Goal: Information Seeking & Learning: Learn about a topic

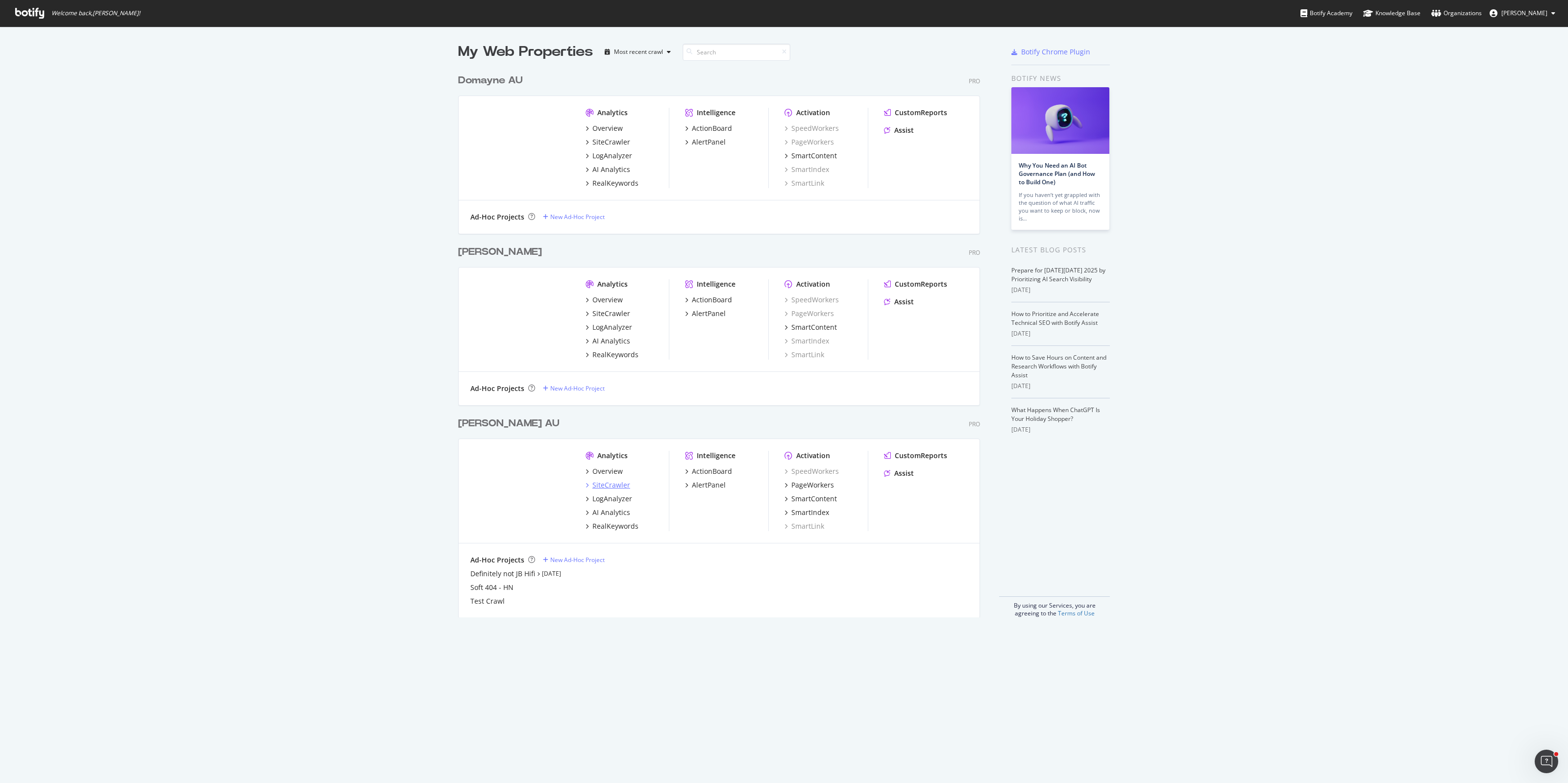
click at [607, 483] on div "SiteCrawler" at bounding box center [611, 485] width 38 height 10
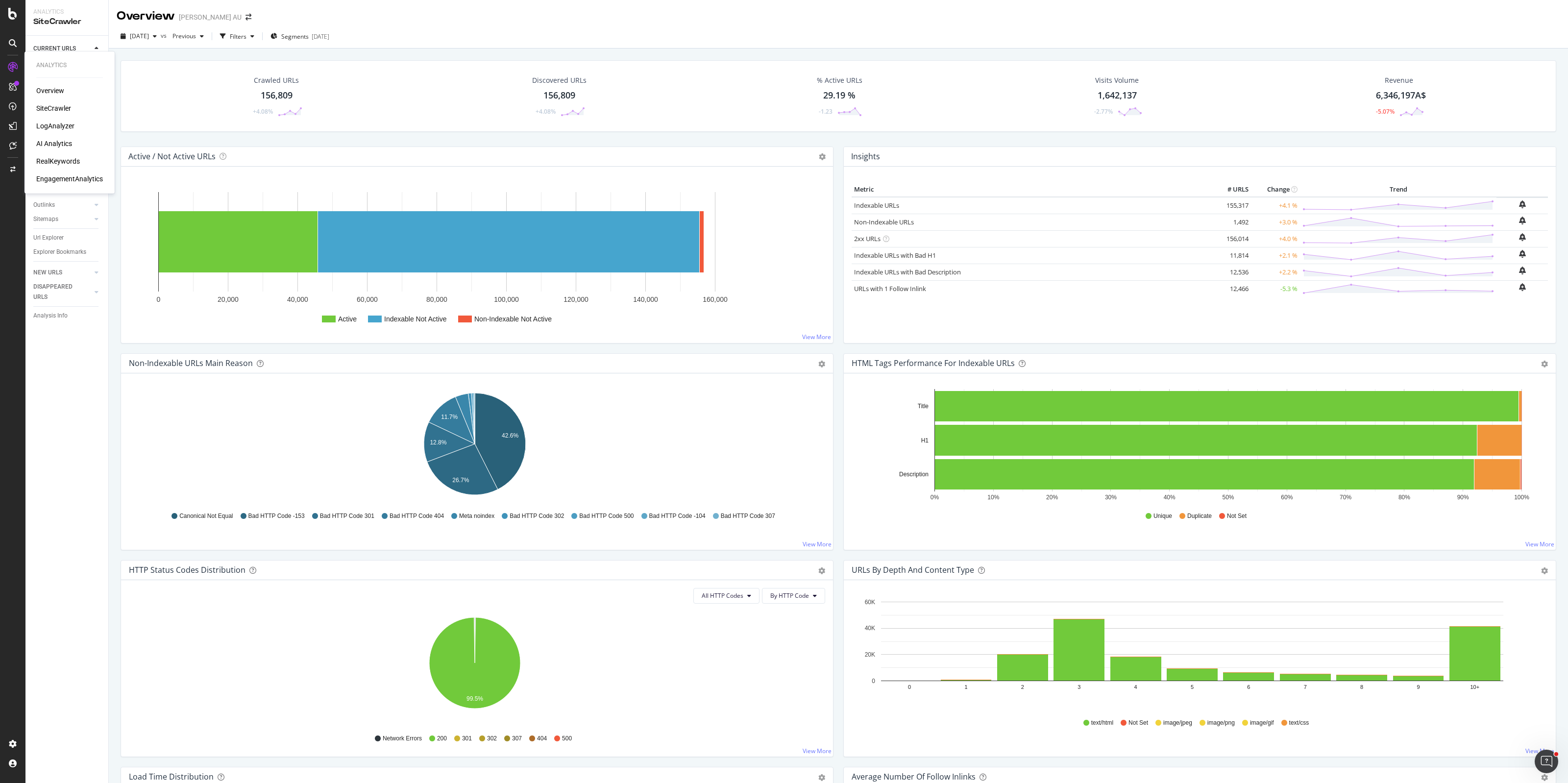
click at [57, 128] on div "LogAnalyzer" at bounding box center [55, 126] width 38 height 10
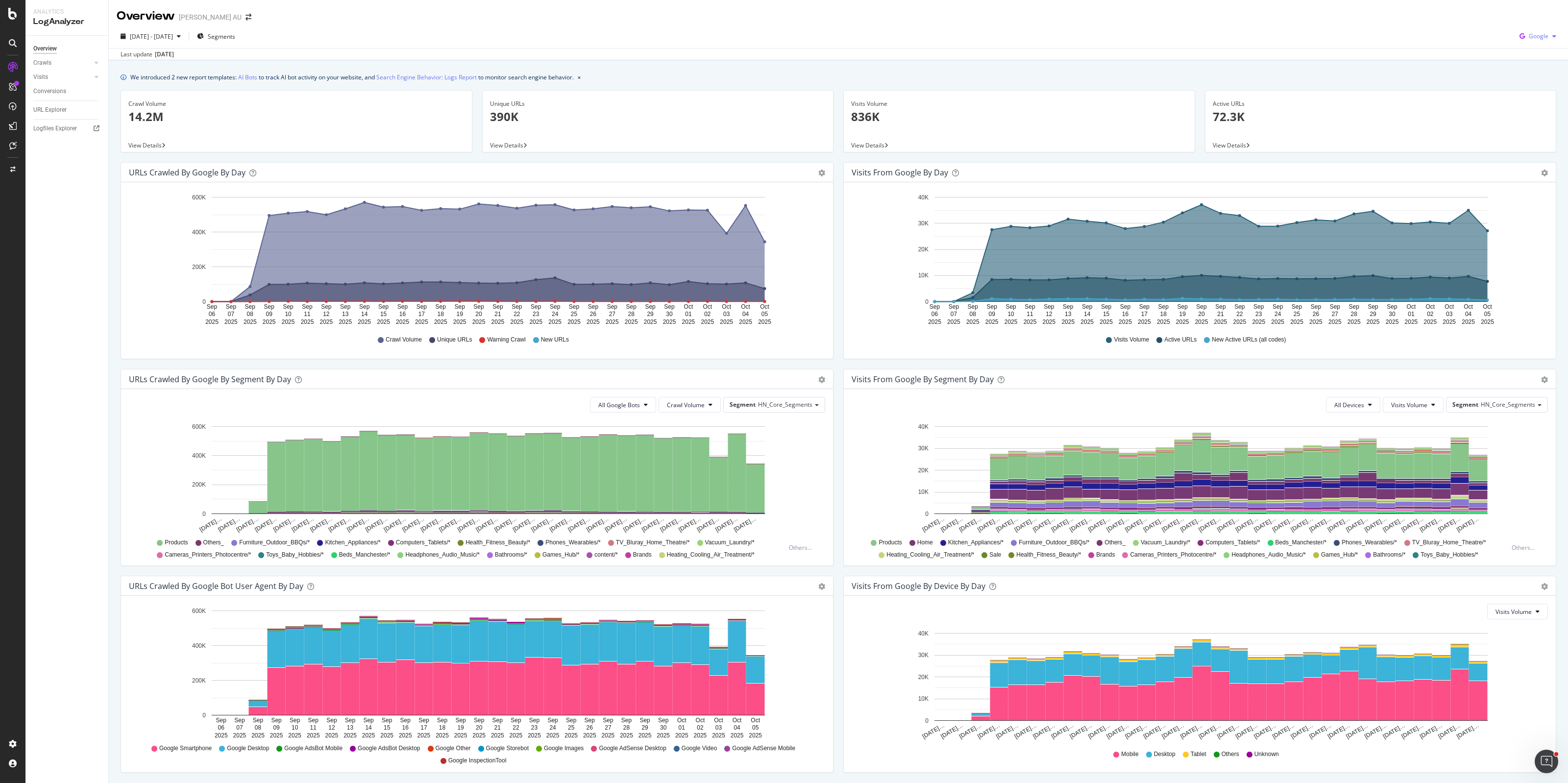
click at [1529, 38] on span "Google" at bounding box center [1539, 36] width 20 height 9
click at [1535, 94] on span "OpenAI" at bounding box center [1537, 92] width 36 height 9
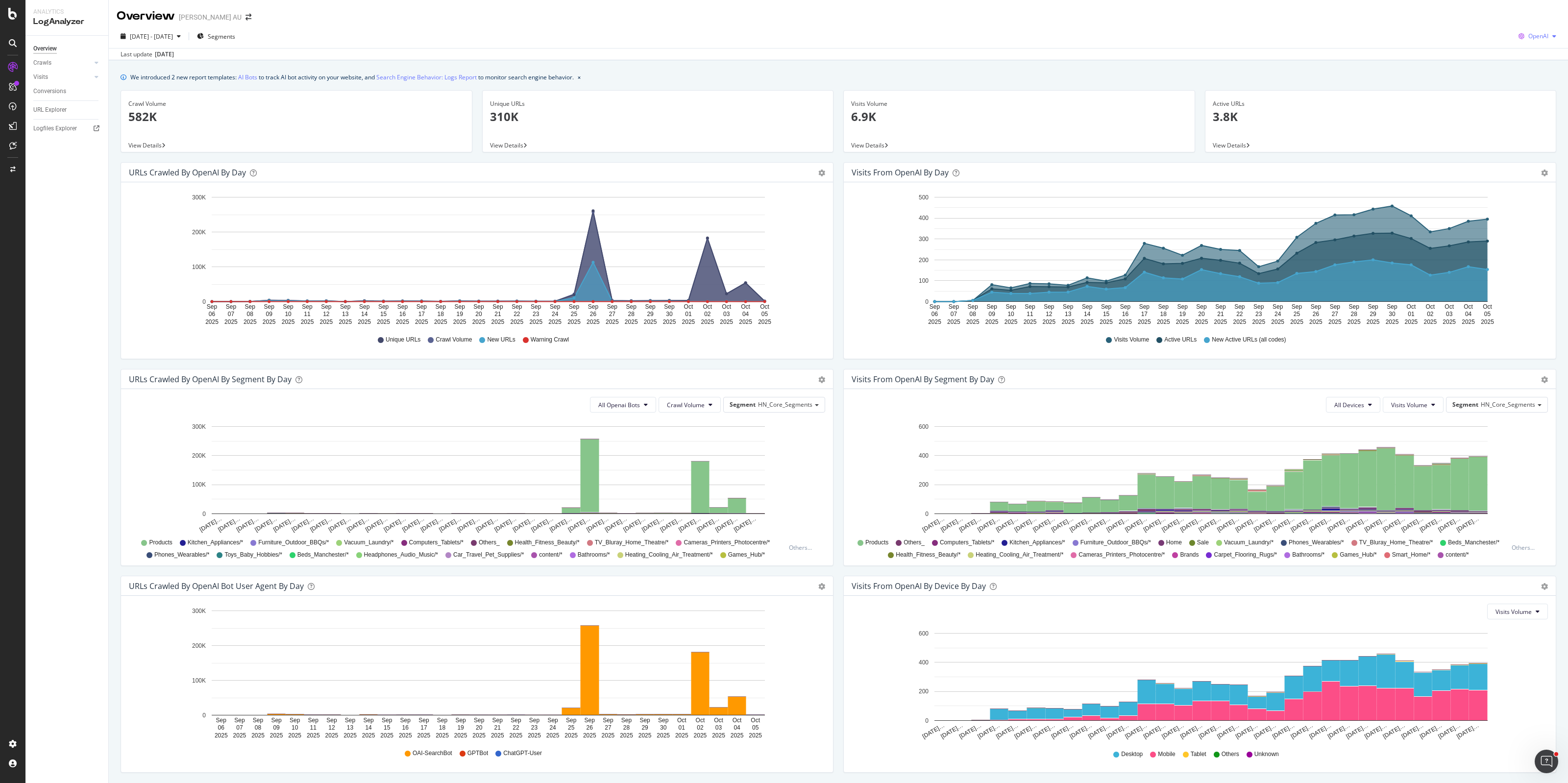
click at [1529, 38] on span "OpenAI" at bounding box center [1539, 36] width 20 height 9
click at [1533, 107] on span "Other AI Bots" at bounding box center [1535, 110] width 36 height 9
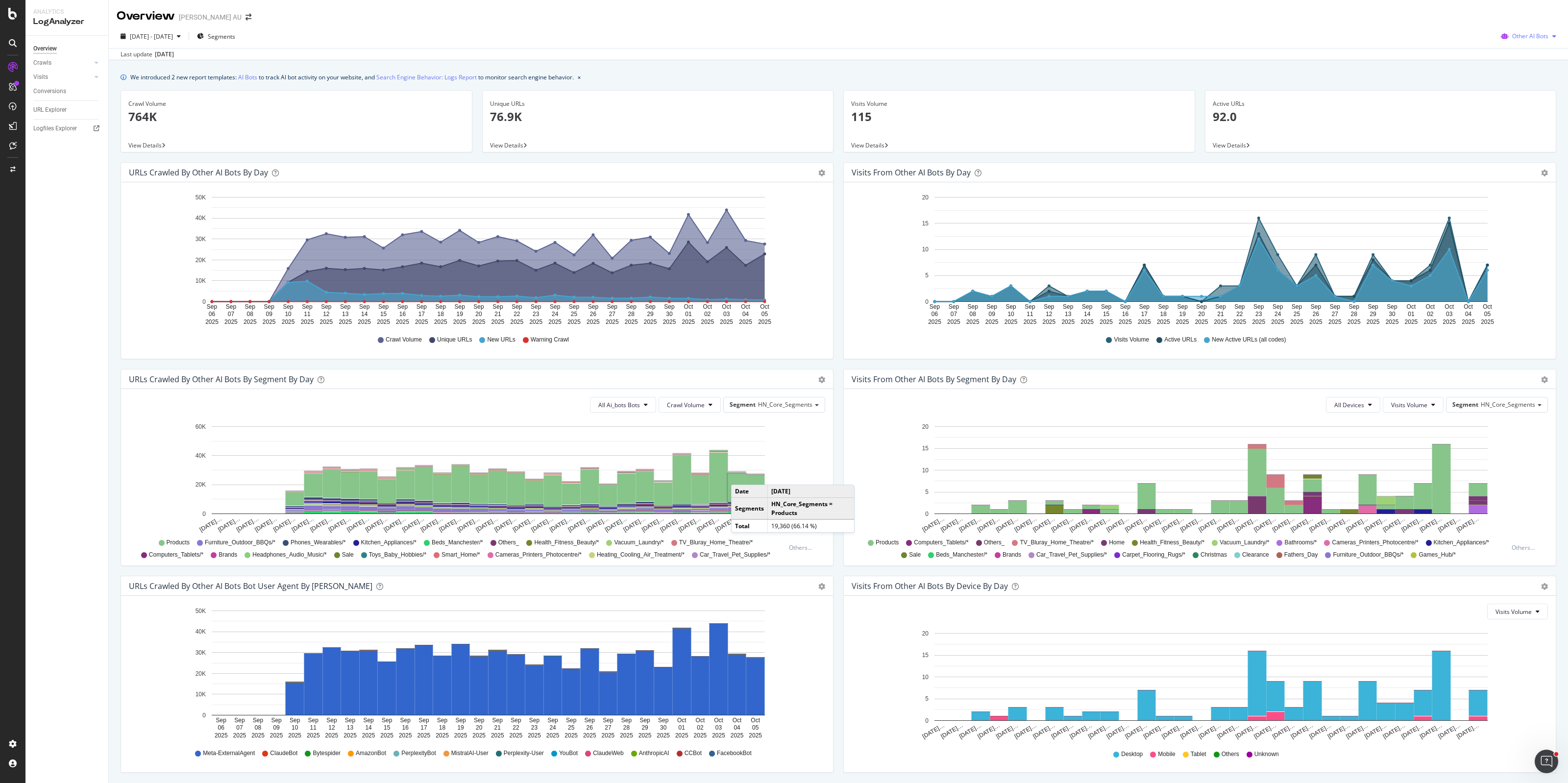
click at [1520, 41] on div "Other AI Bots" at bounding box center [1529, 36] width 63 height 14
click at [1529, 71] on span "Bing" at bounding box center [1531, 73] width 38 height 9
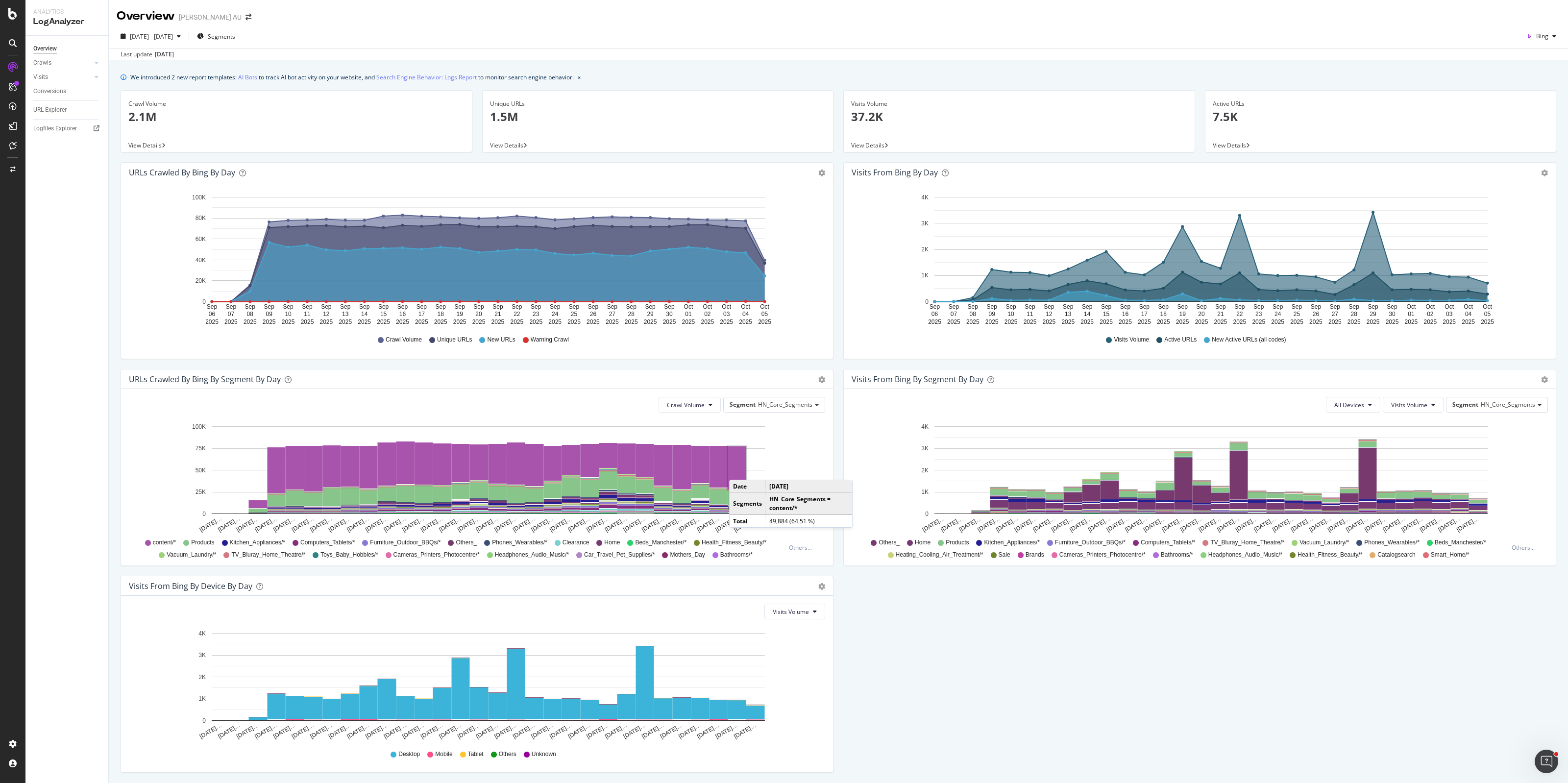
click at [739, 468] on rect "A chart." at bounding box center [738, 468] width 18 height 43
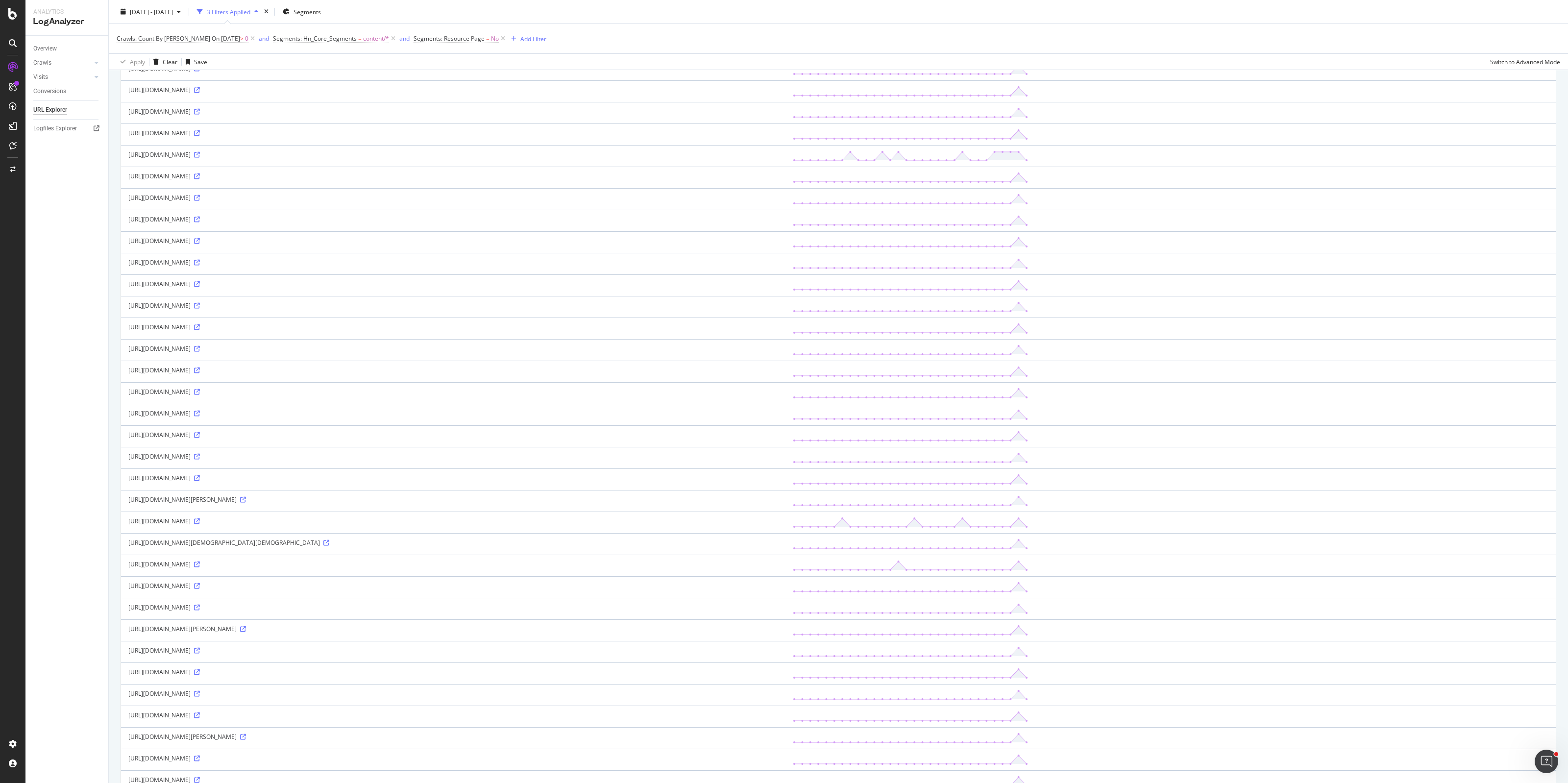
scroll to position [368, 0]
click at [200, 727] on icon at bounding box center [197, 723] width 6 height 6
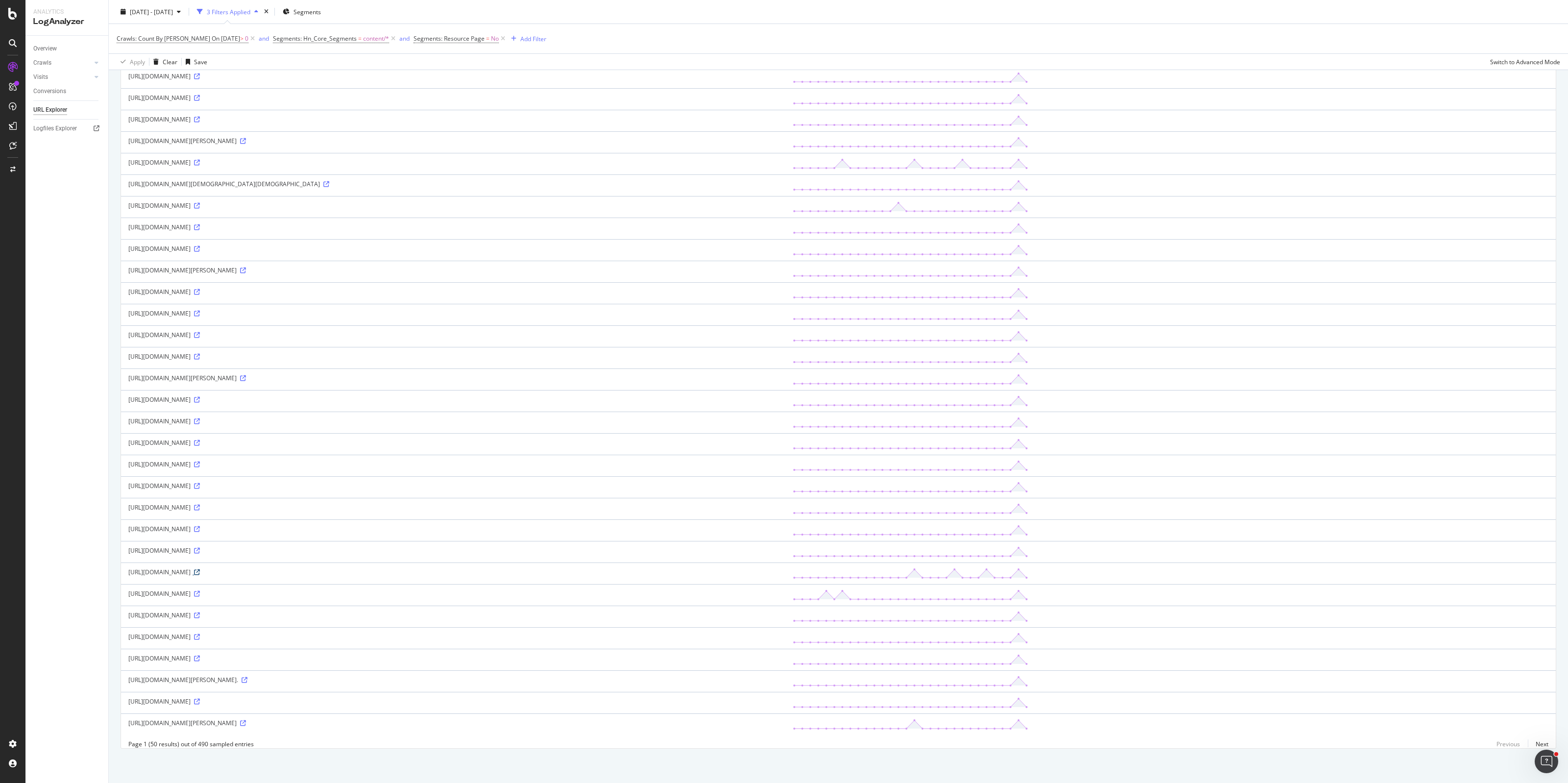
scroll to position [539, 0]
click at [1531, 748] on link "Next" at bounding box center [1538, 744] width 20 height 14
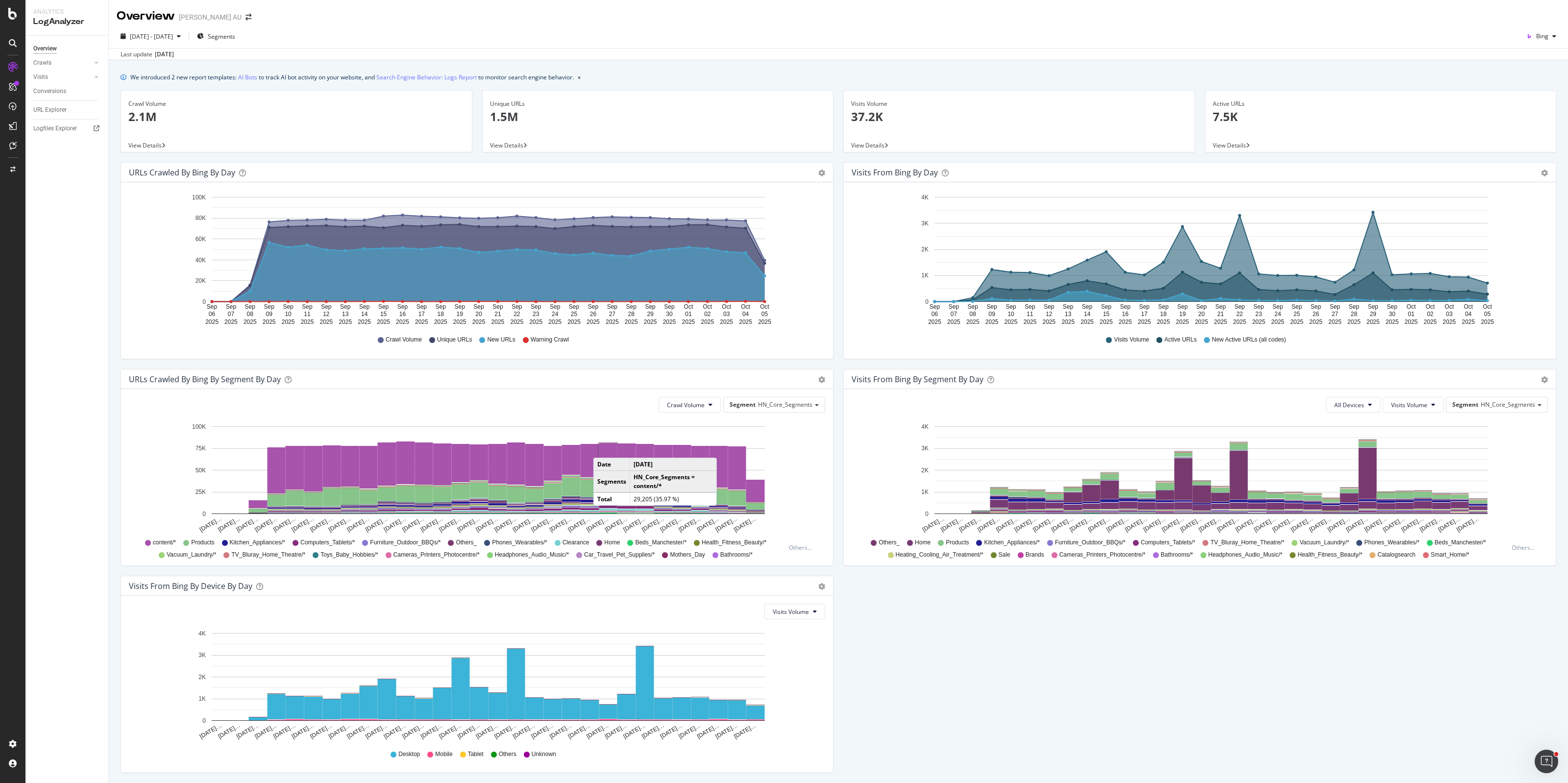
click at [603, 448] on rect "A chart." at bounding box center [609, 455] width 18 height 25
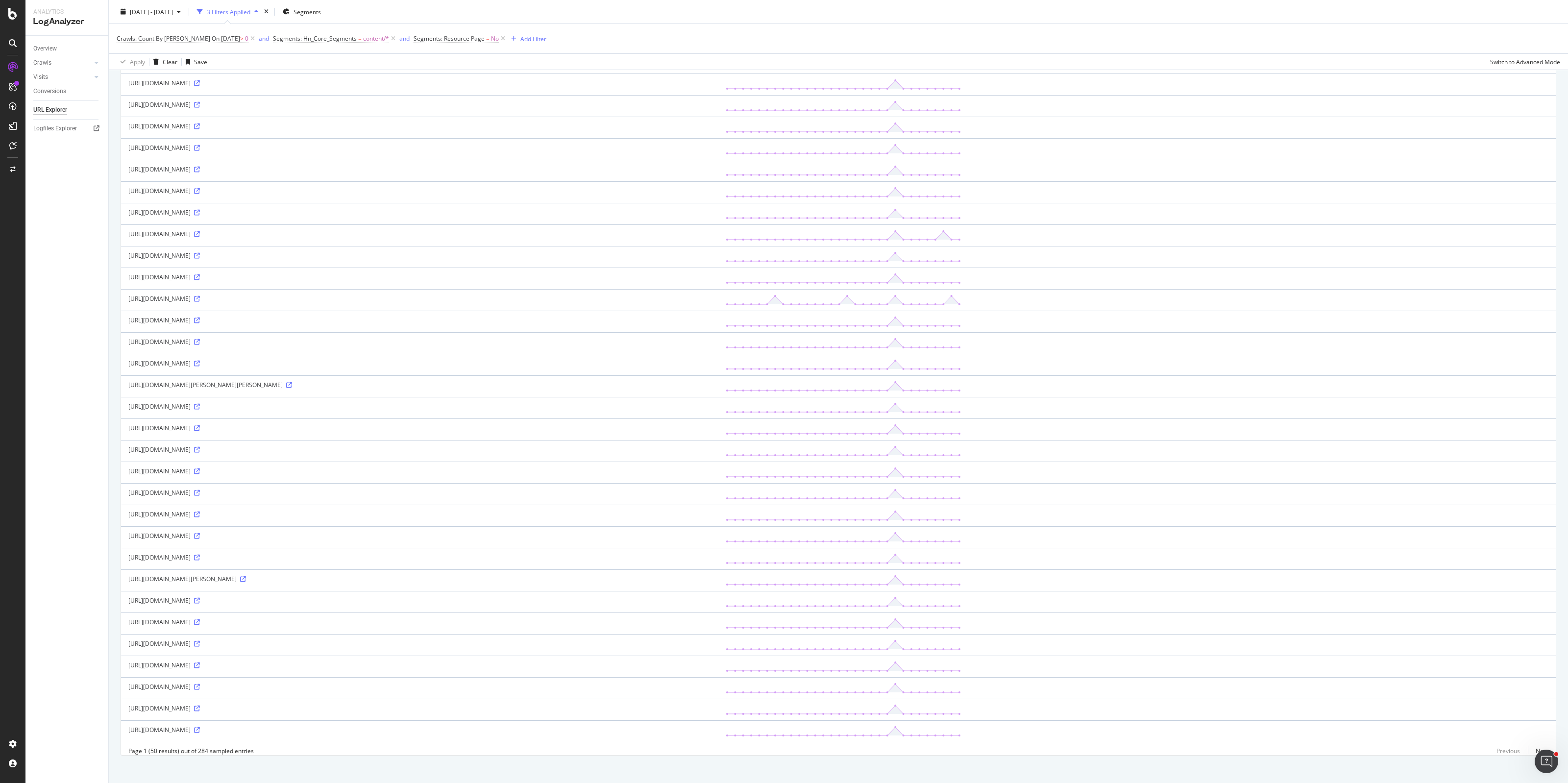
scroll to position [534, 0]
click at [7, 170] on div at bounding box center [12, 169] width 24 height 16
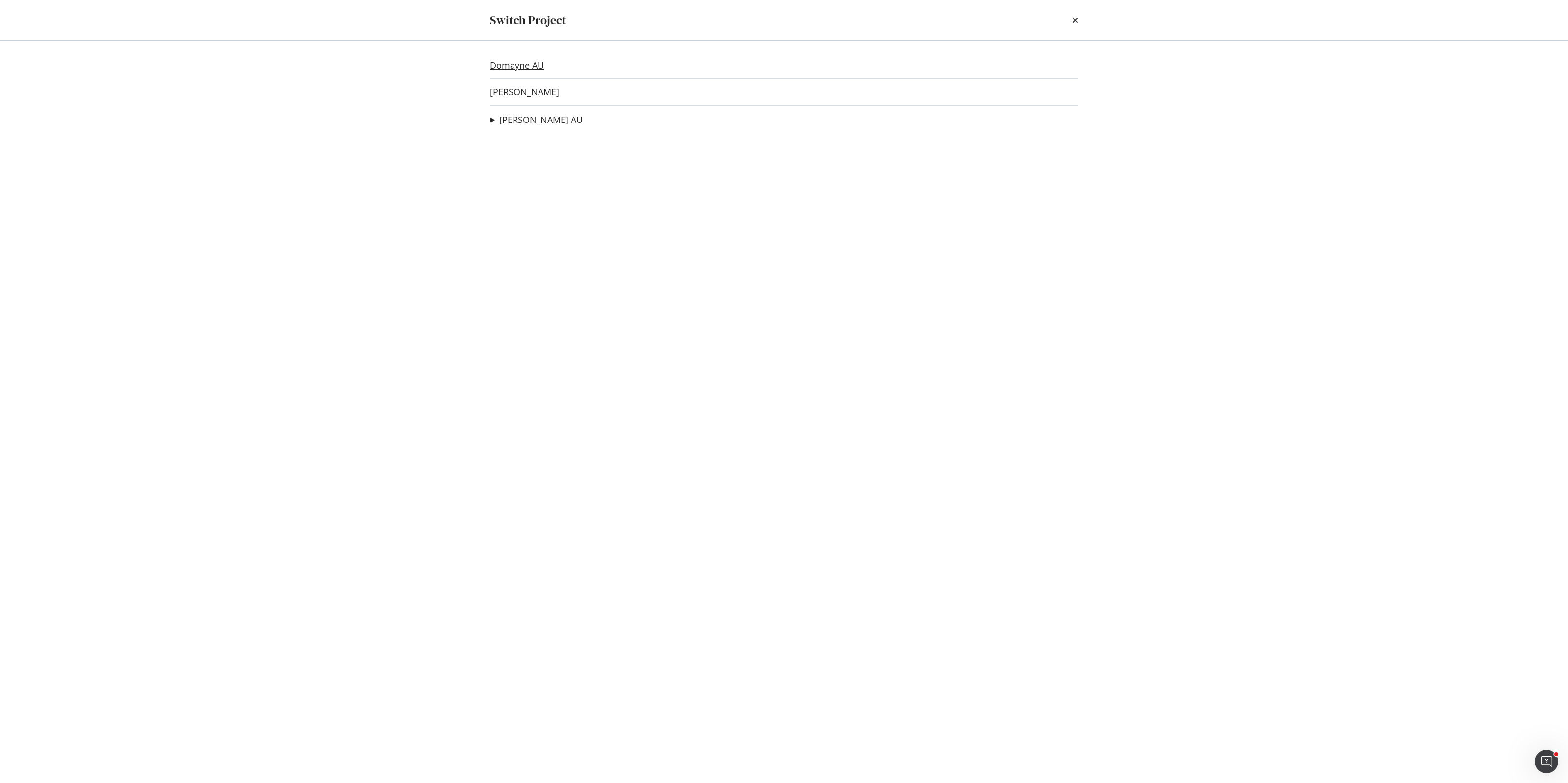
click at [512, 67] on link "Domayne AU" at bounding box center [517, 65] width 54 height 10
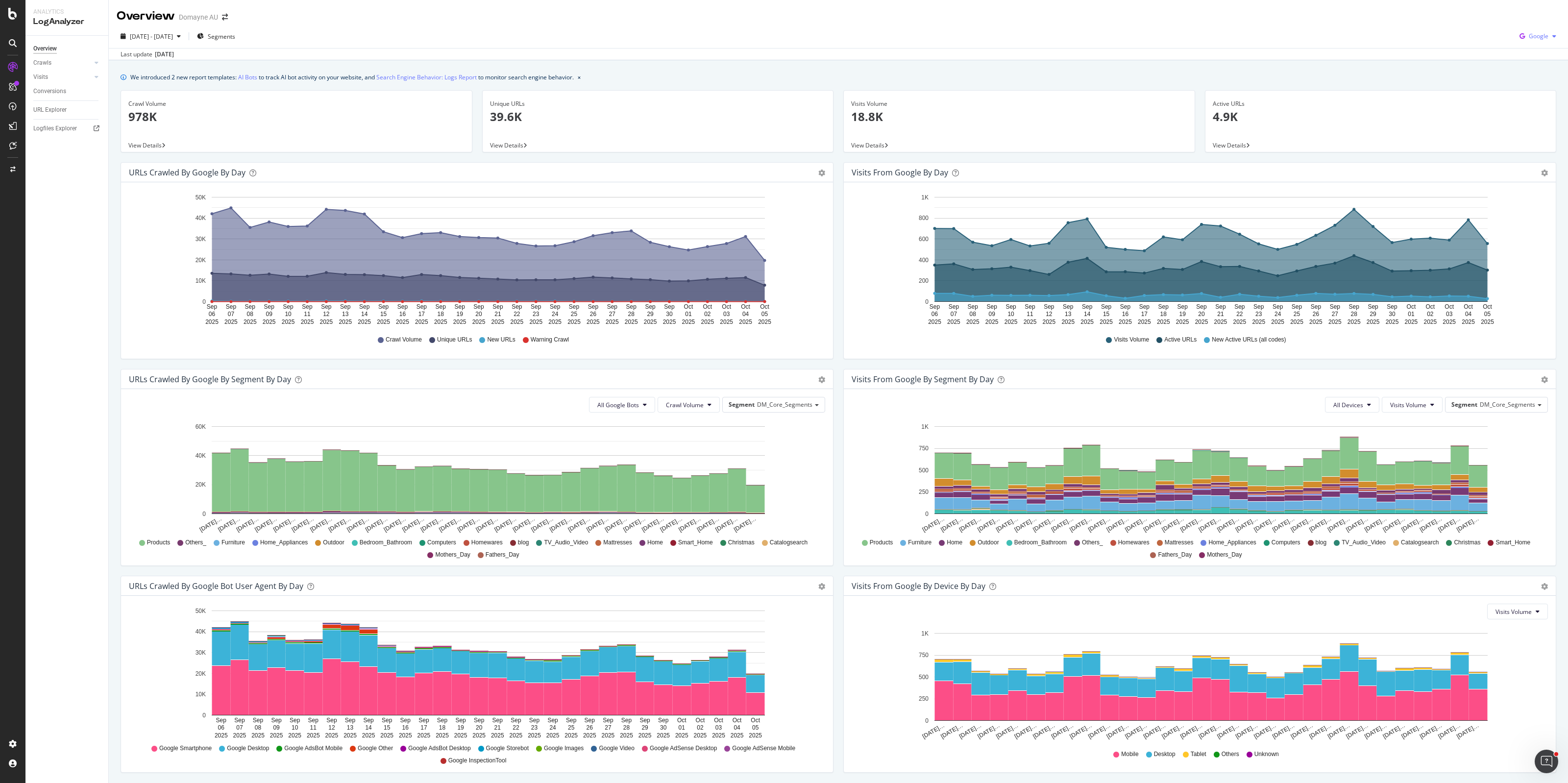
click at [1529, 37] on span "Google" at bounding box center [1539, 36] width 20 height 9
click at [1537, 69] on div "Bing" at bounding box center [1529, 74] width 67 height 14
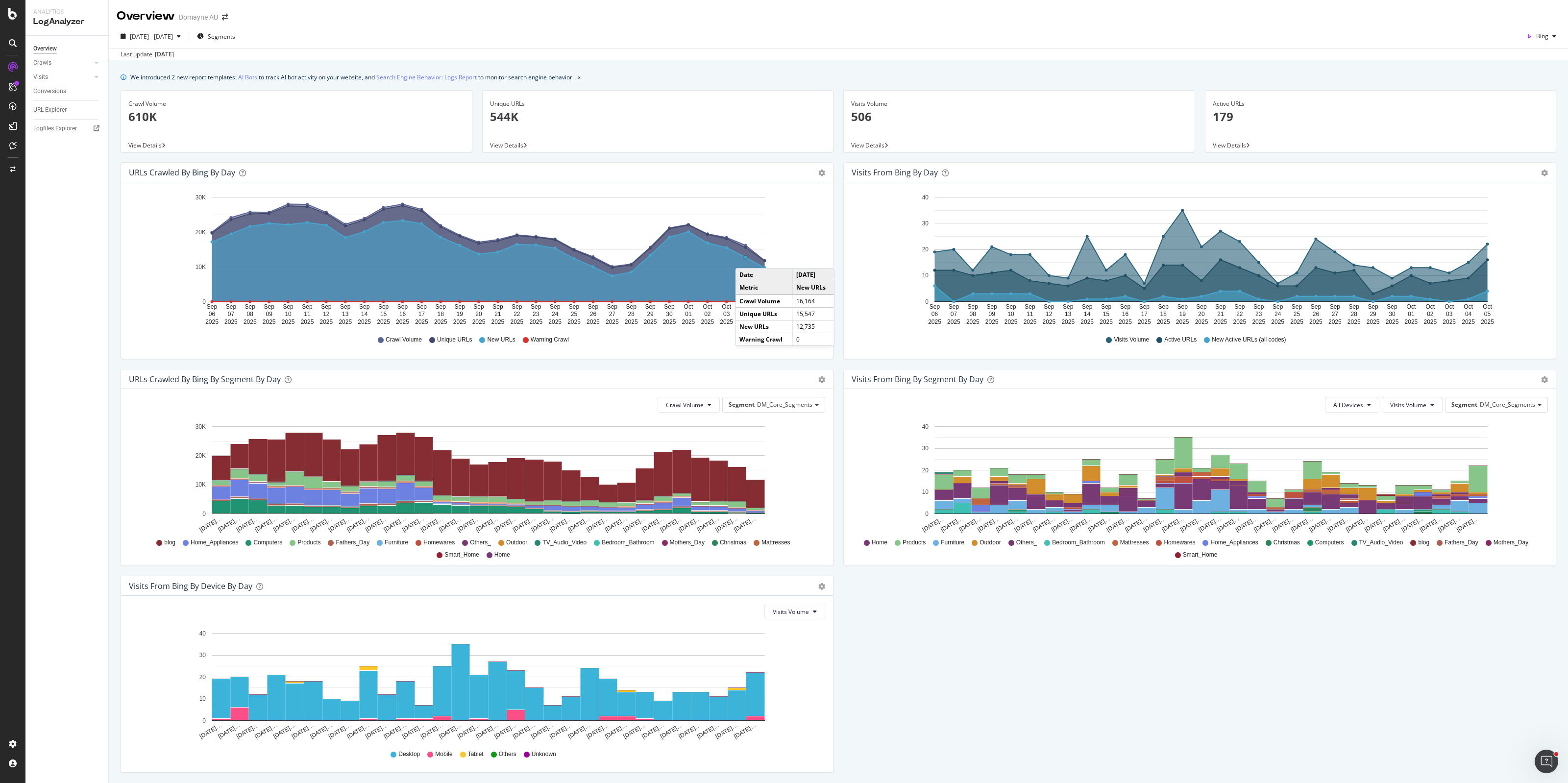
click at [745, 258] on circle "A chart." at bounding box center [745, 257] width 3 height 3
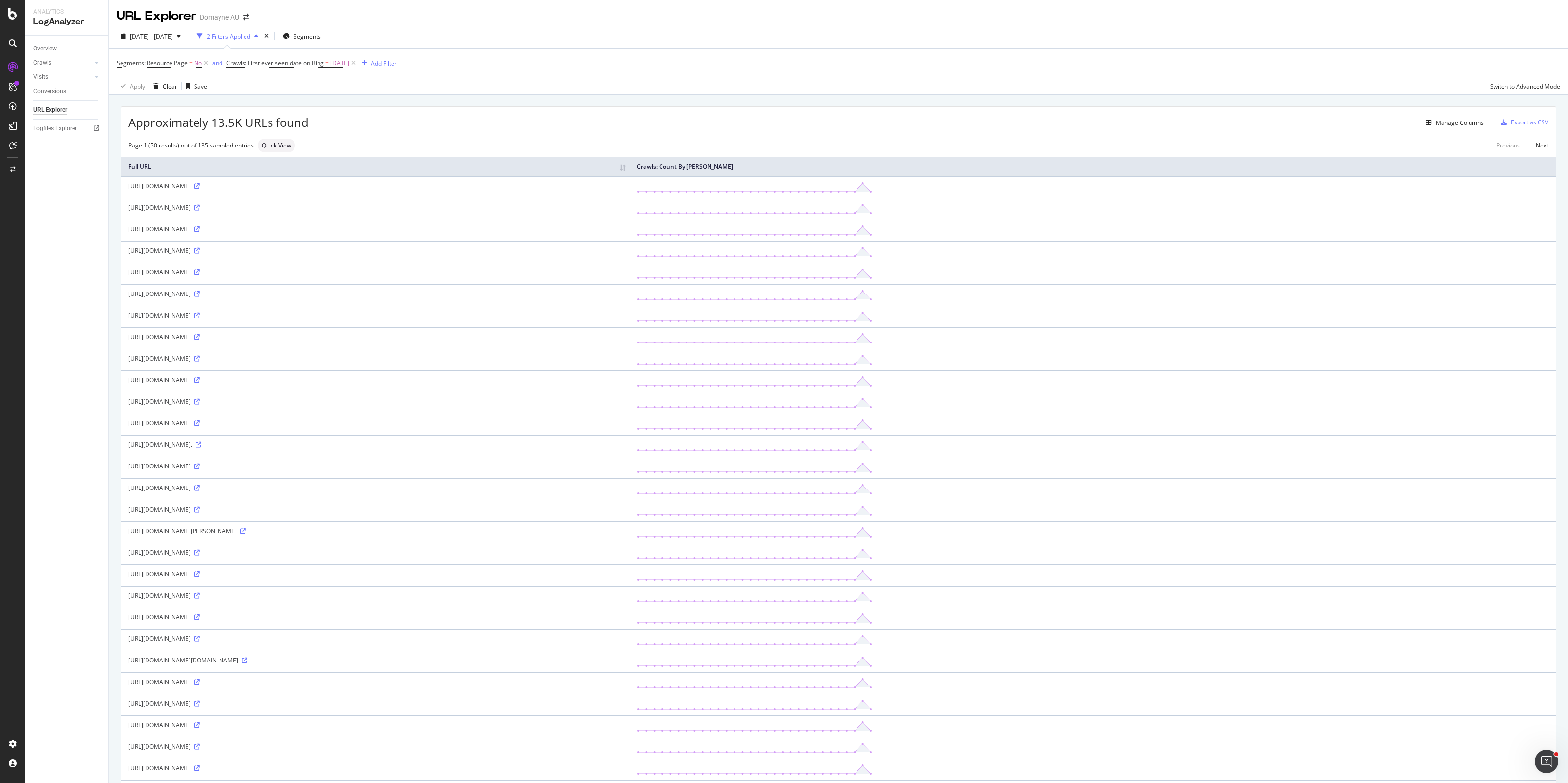
scroll to position [539, 0]
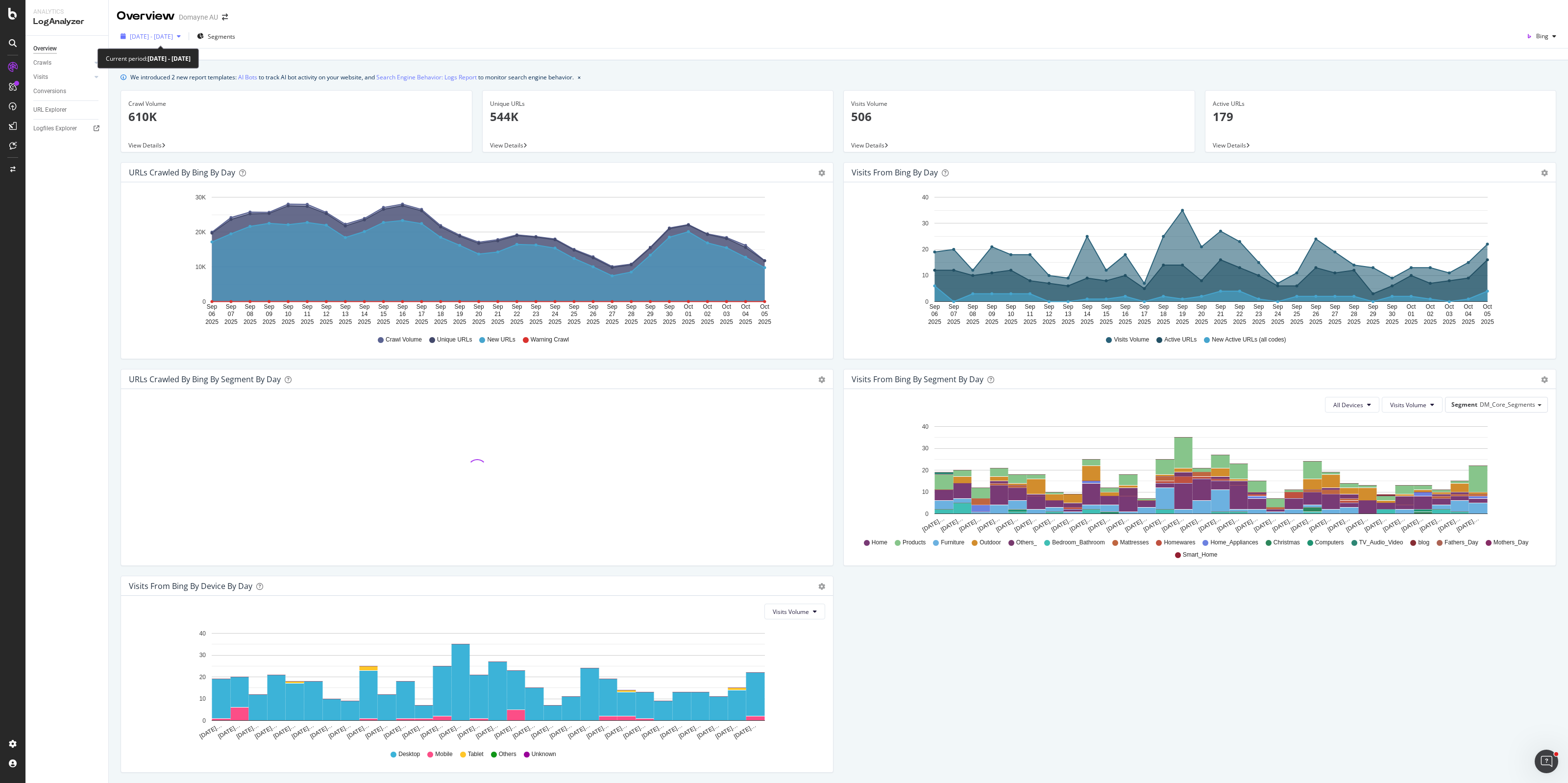
click at [173, 38] on span "[DATE] - [DATE]" at bounding box center [151, 36] width 43 height 9
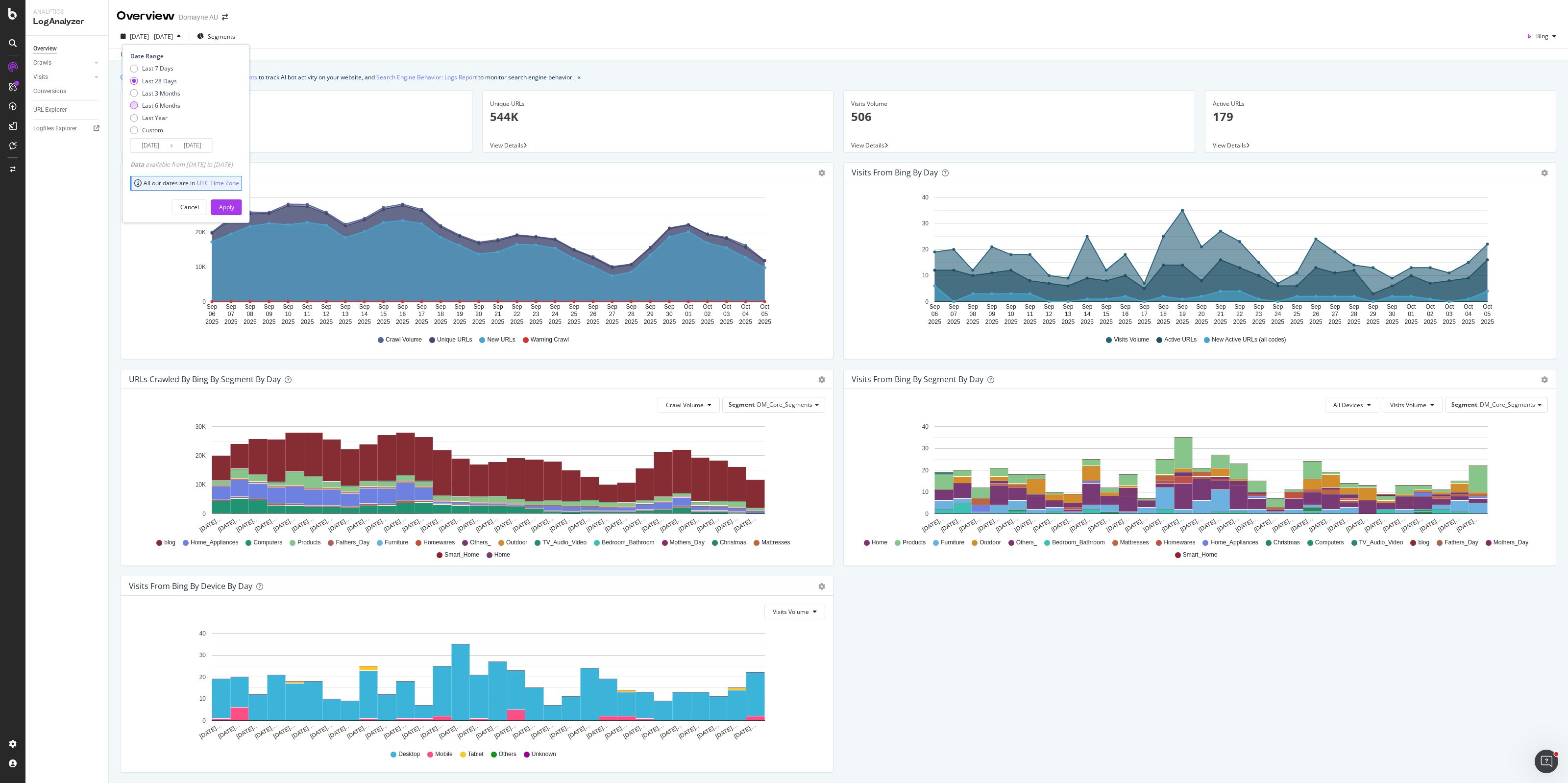
click at [173, 105] on div "Last 6 Months" at bounding box center [161, 105] width 38 height 9
click at [169, 97] on div "Last 3 Months" at bounding box center [161, 93] width 38 height 9
type input "[DATE]"
click at [234, 204] on div "Apply" at bounding box center [226, 207] width 15 height 9
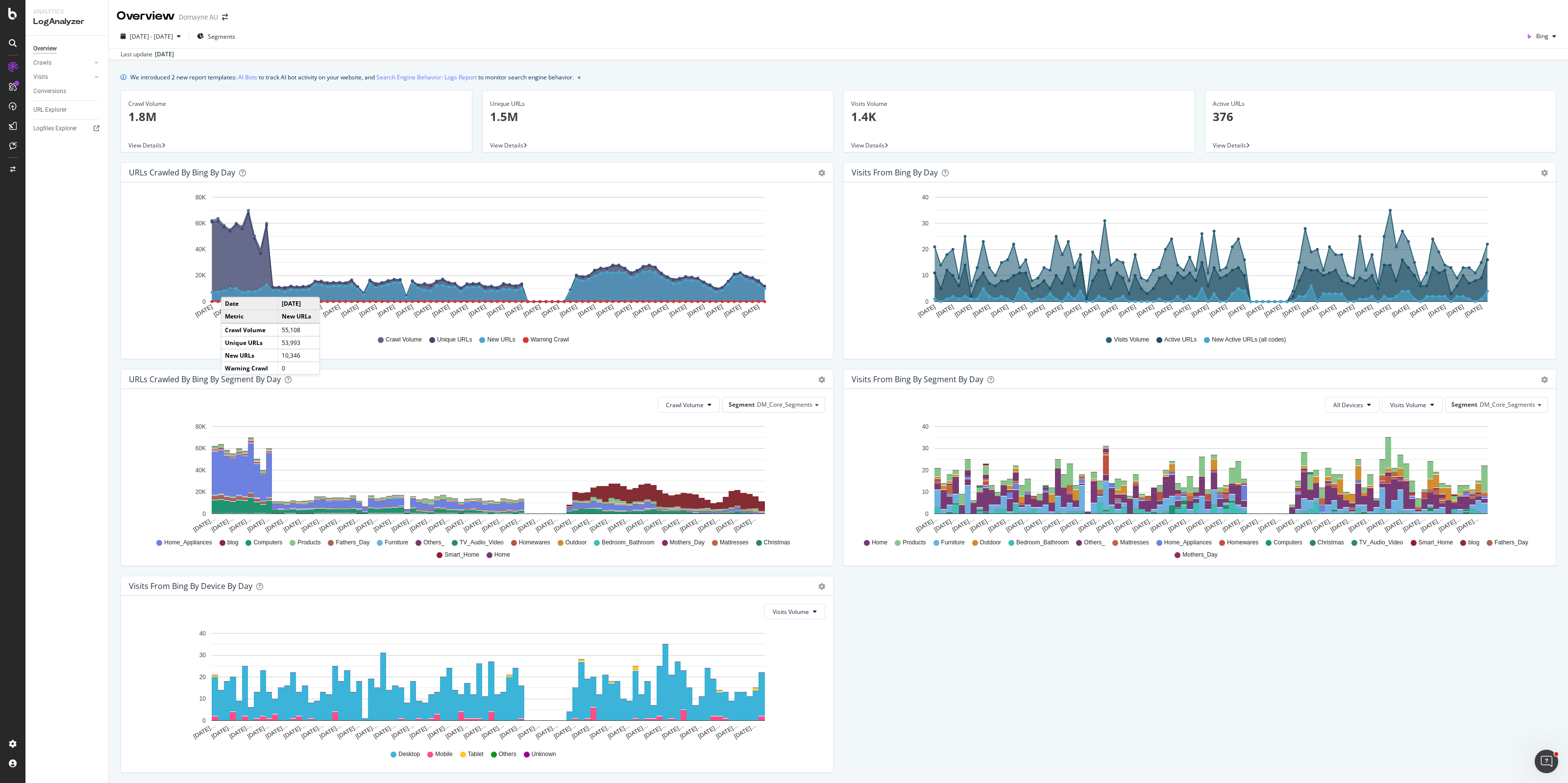
click at [231, 287] on circle "A chart." at bounding box center [230, 288] width 3 height 3
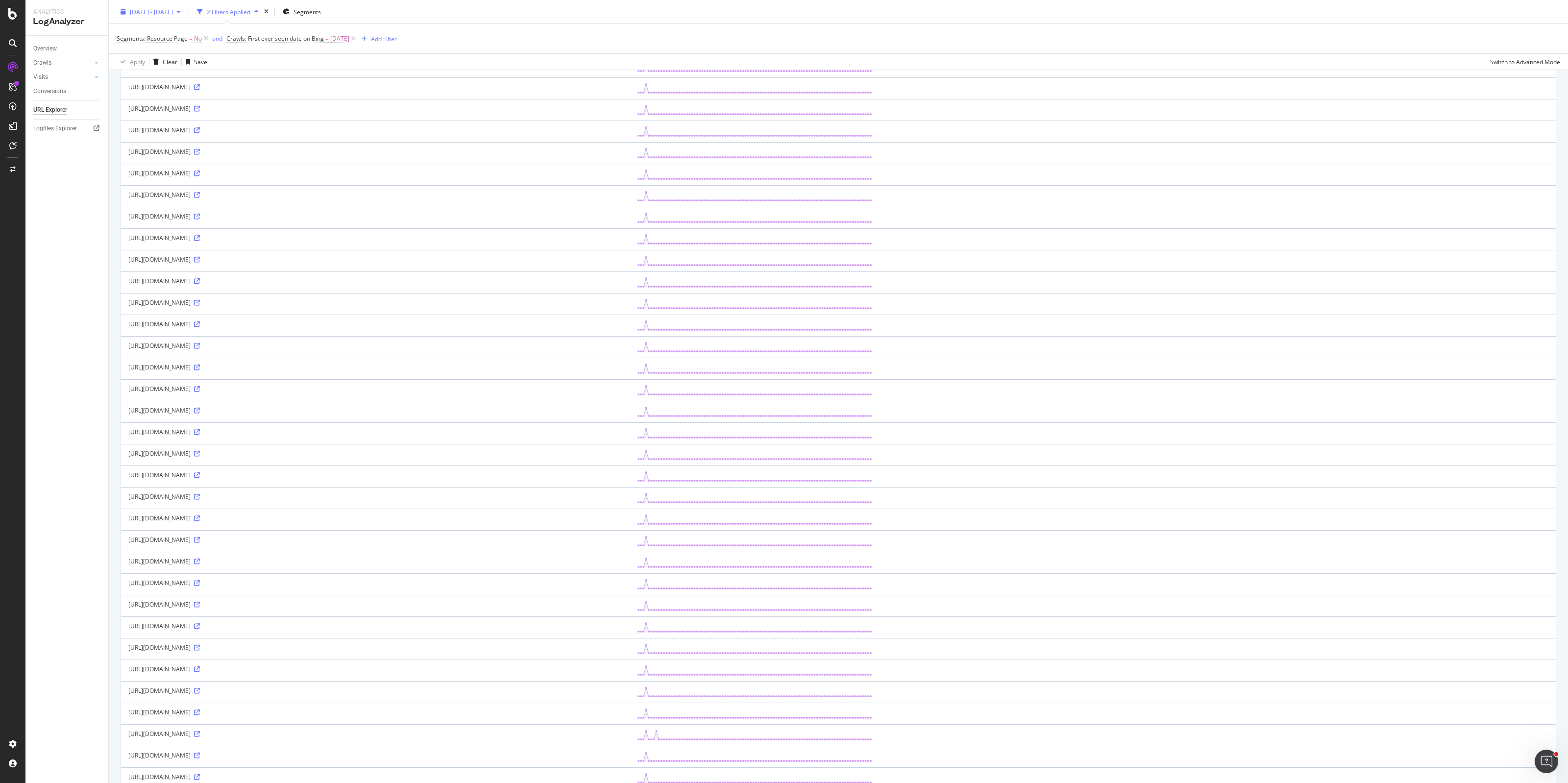
scroll to position [184, 0]
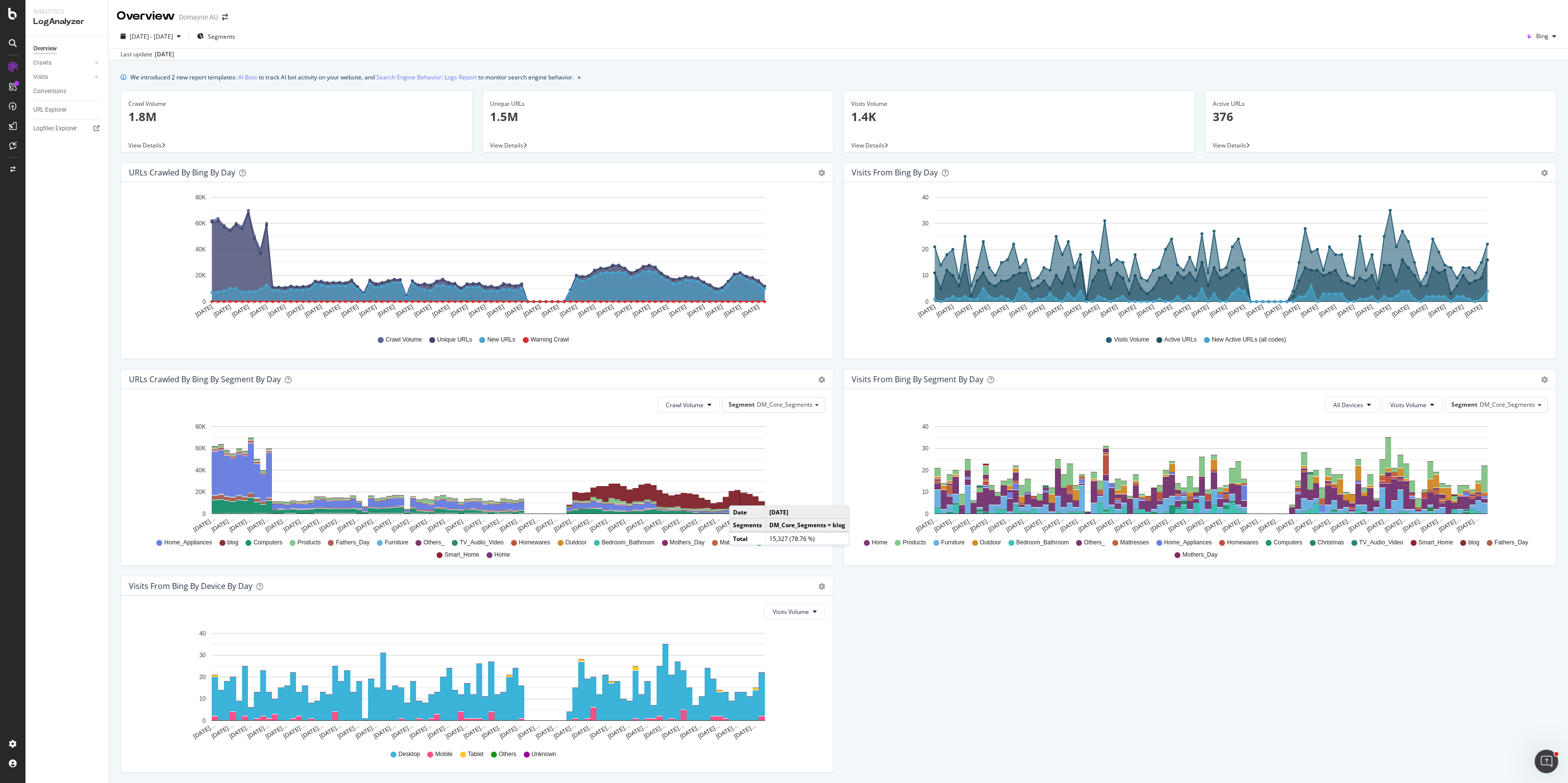
click at [739, 496] on rect "A chart." at bounding box center [743, 501] width 9 height 18
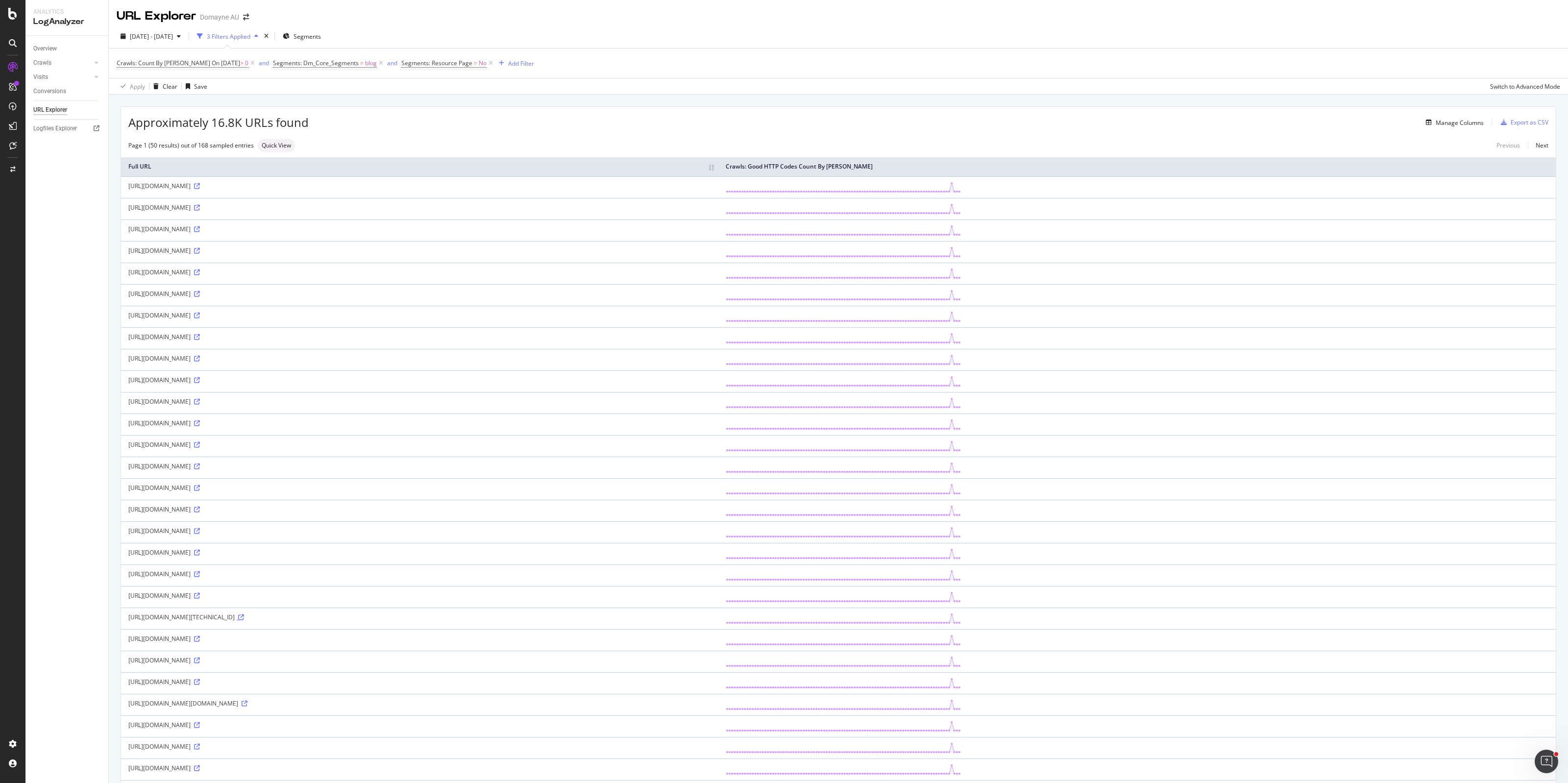
click at [244, 620] on icon at bounding box center [241, 617] width 6 height 6
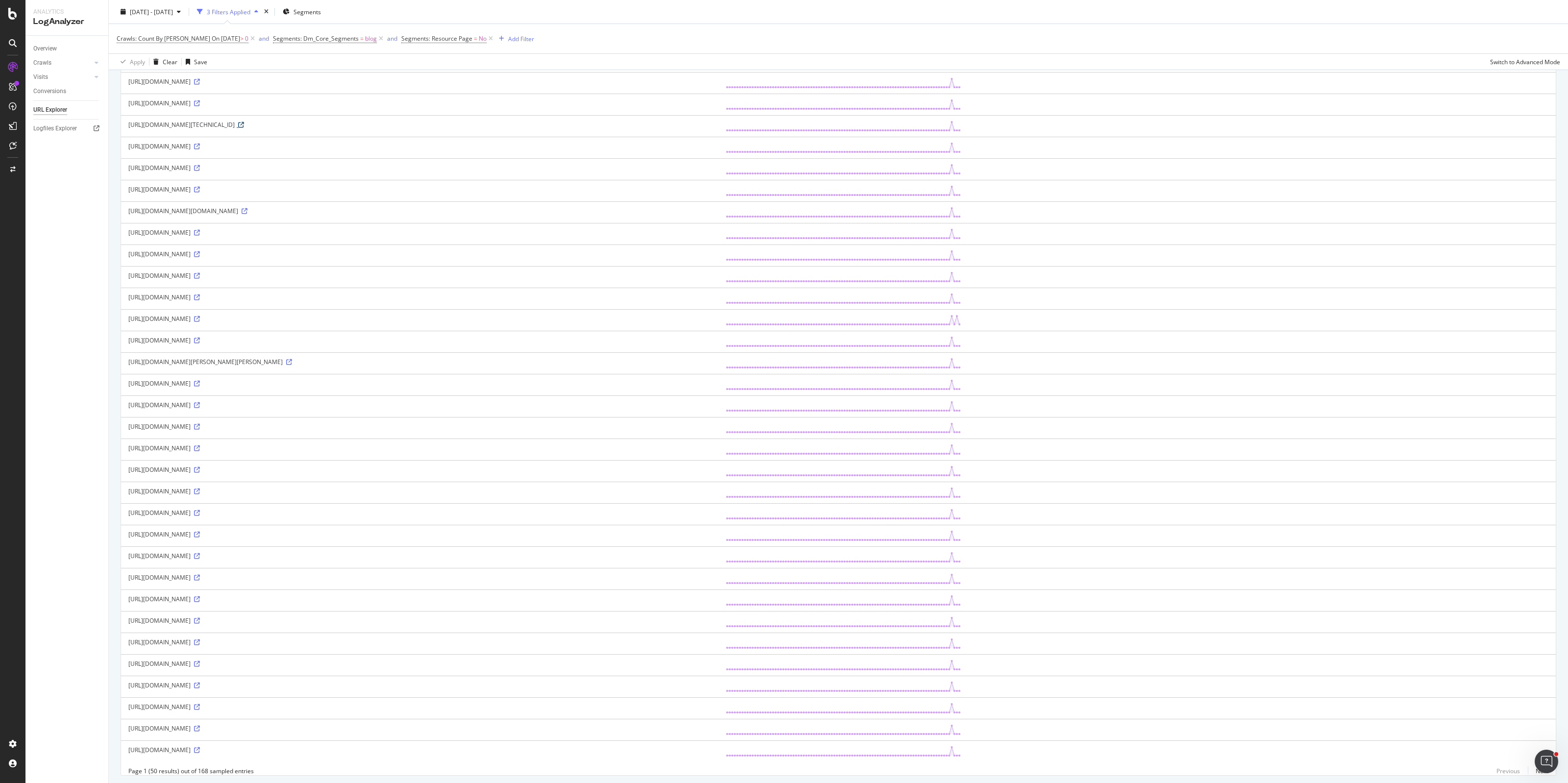
scroll to position [539, 0]
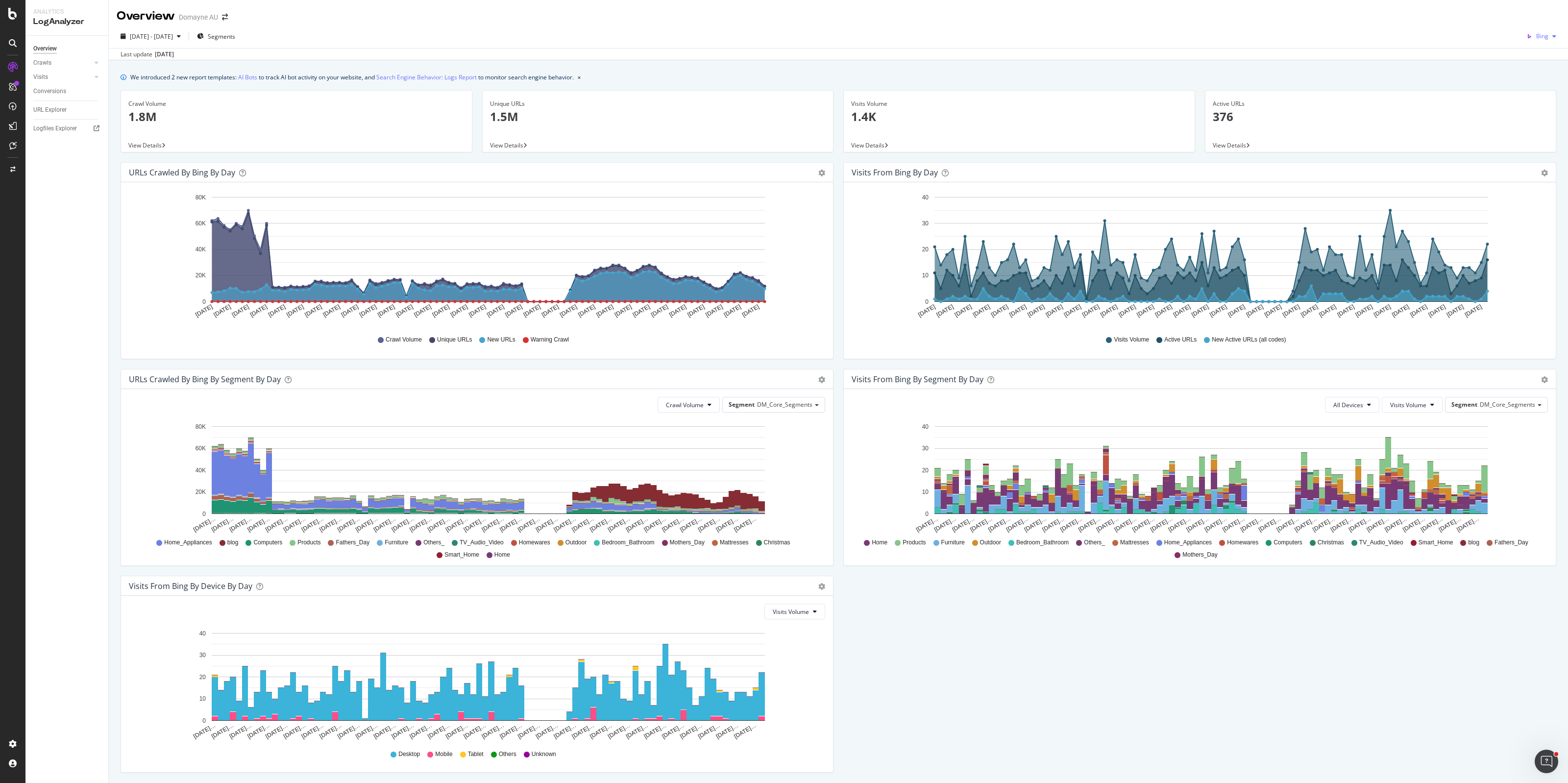
click at [1537, 35] on span "Bing" at bounding box center [1542, 36] width 12 height 9
click at [1537, 93] on span "OpenAI" at bounding box center [1539, 92] width 36 height 9
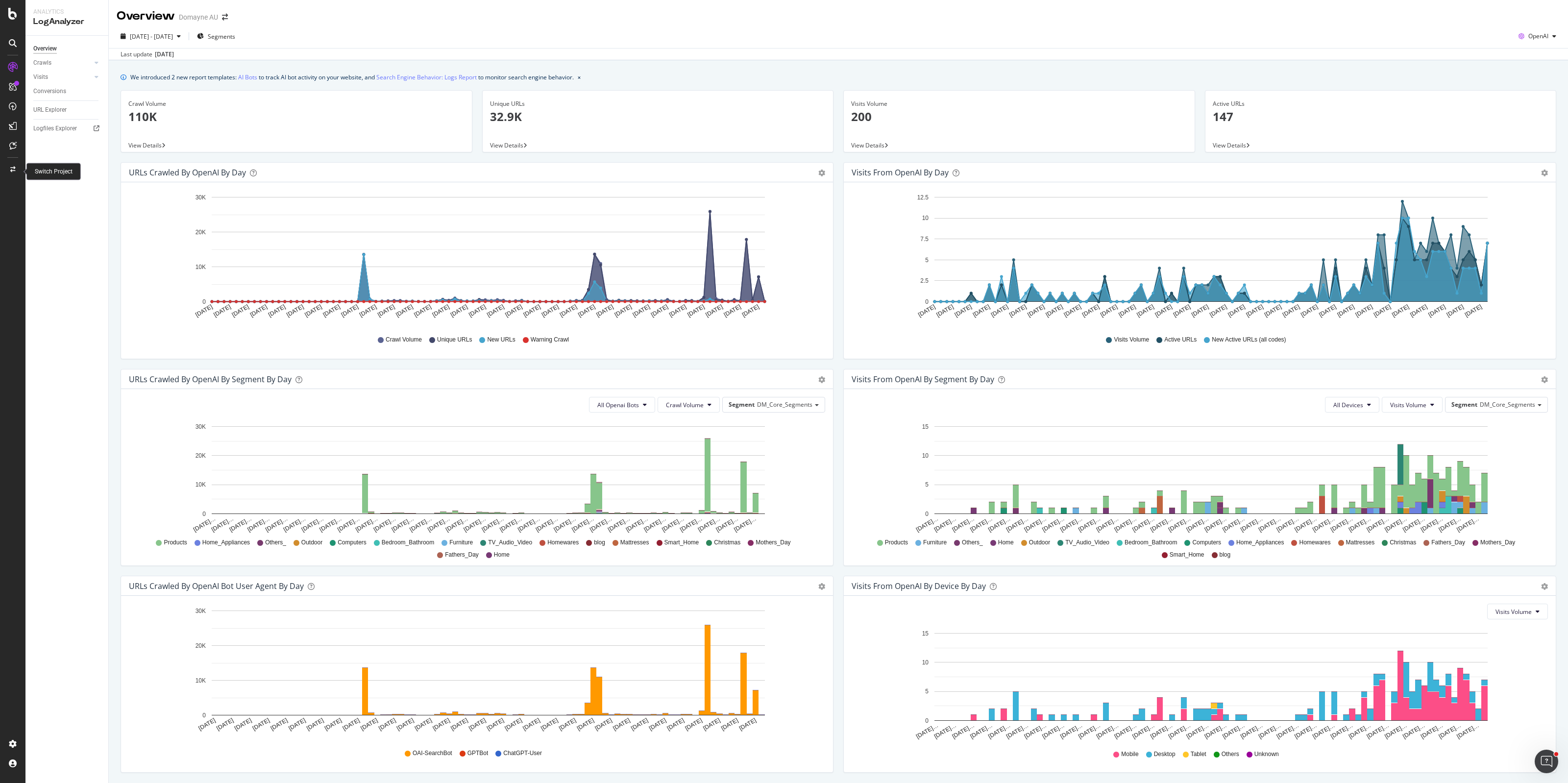
click at [11, 174] on div at bounding box center [12, 169] width 24 height 16
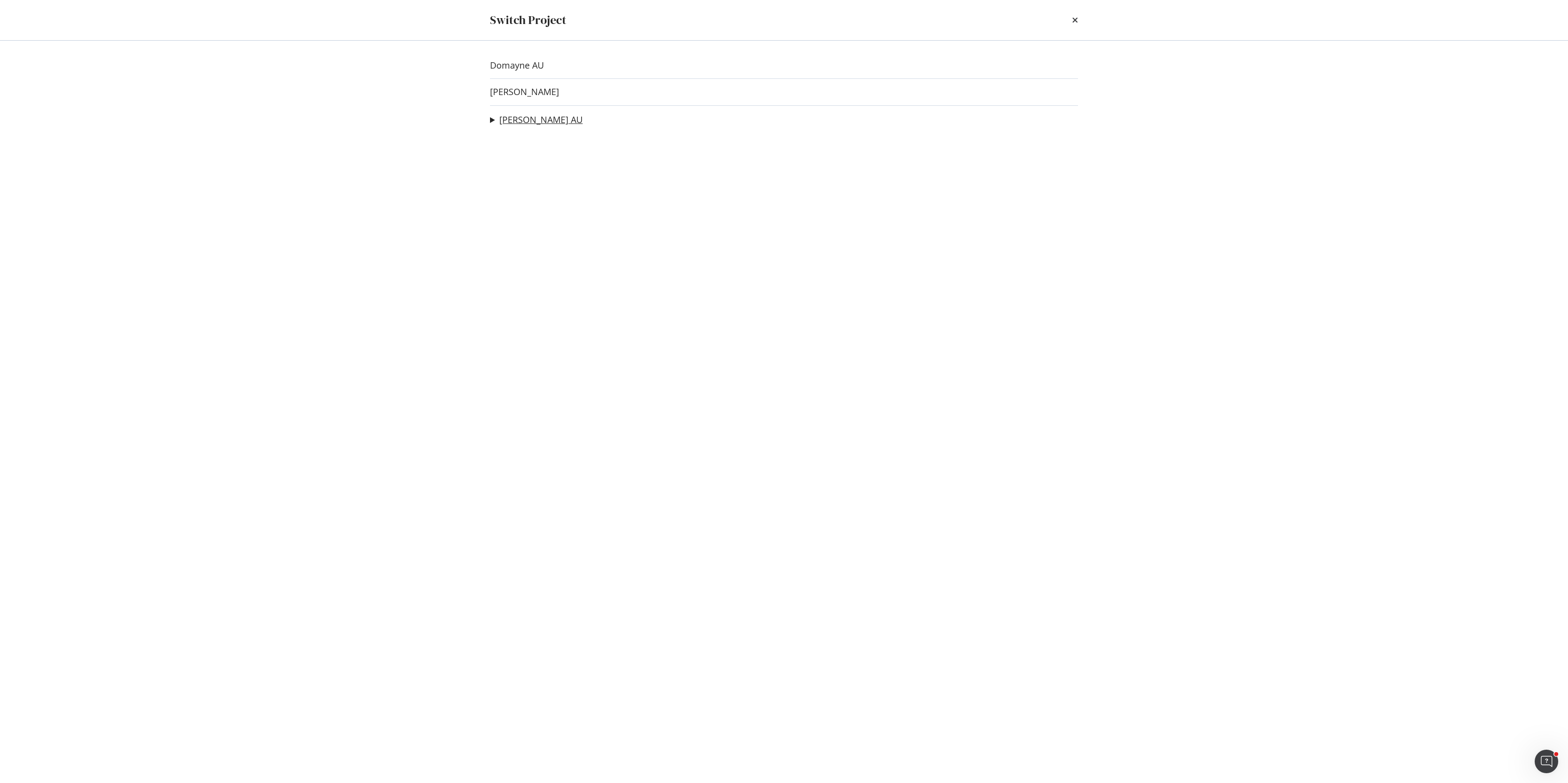
click at [523, 118] on link "[PERSON_NAME] AU" at bounding box center [541, 120] width 83 height 10
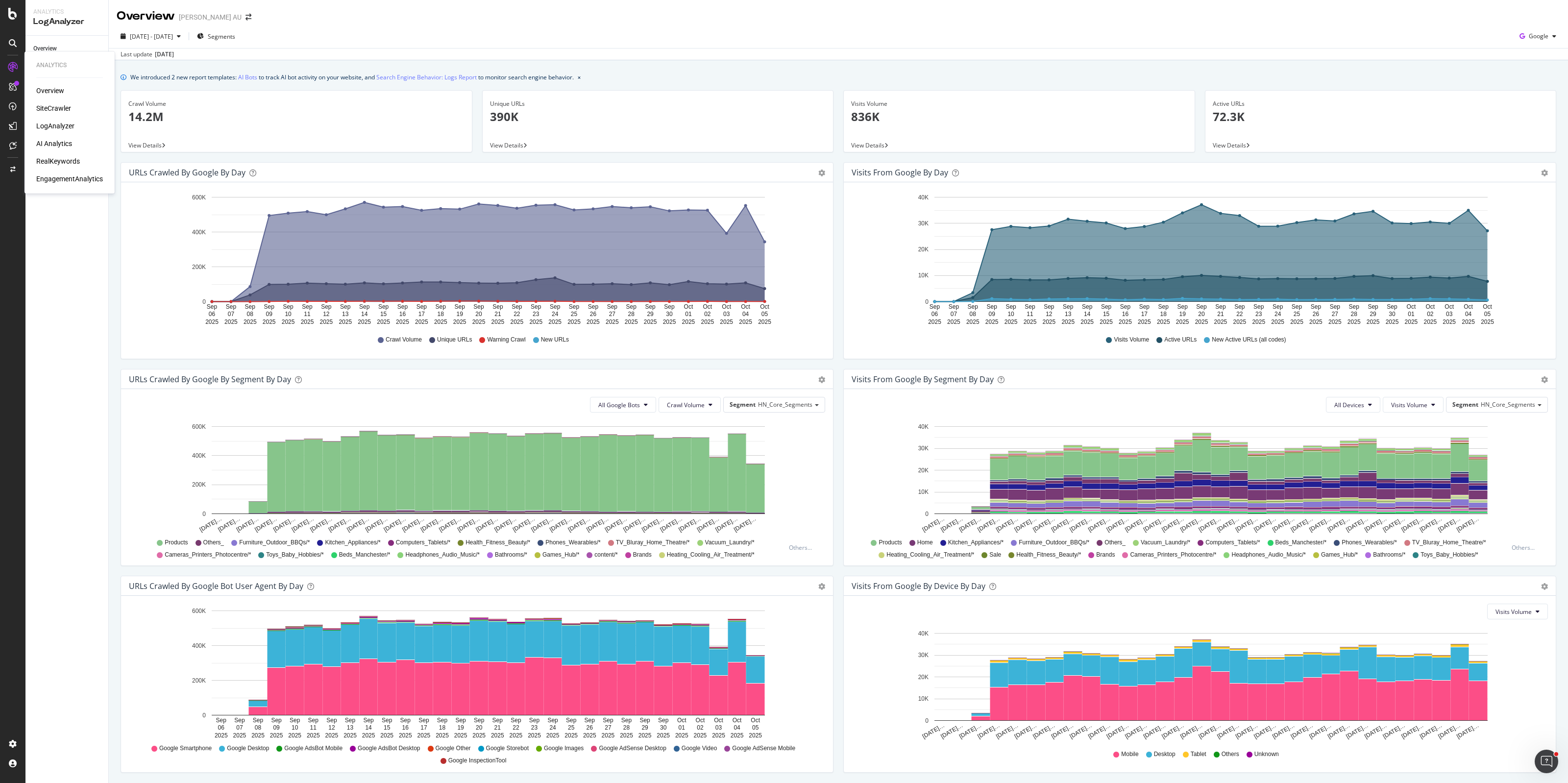
click at [59, 158] on div "RealKeywords" at bounding box center [58, 161] width 44 height 10
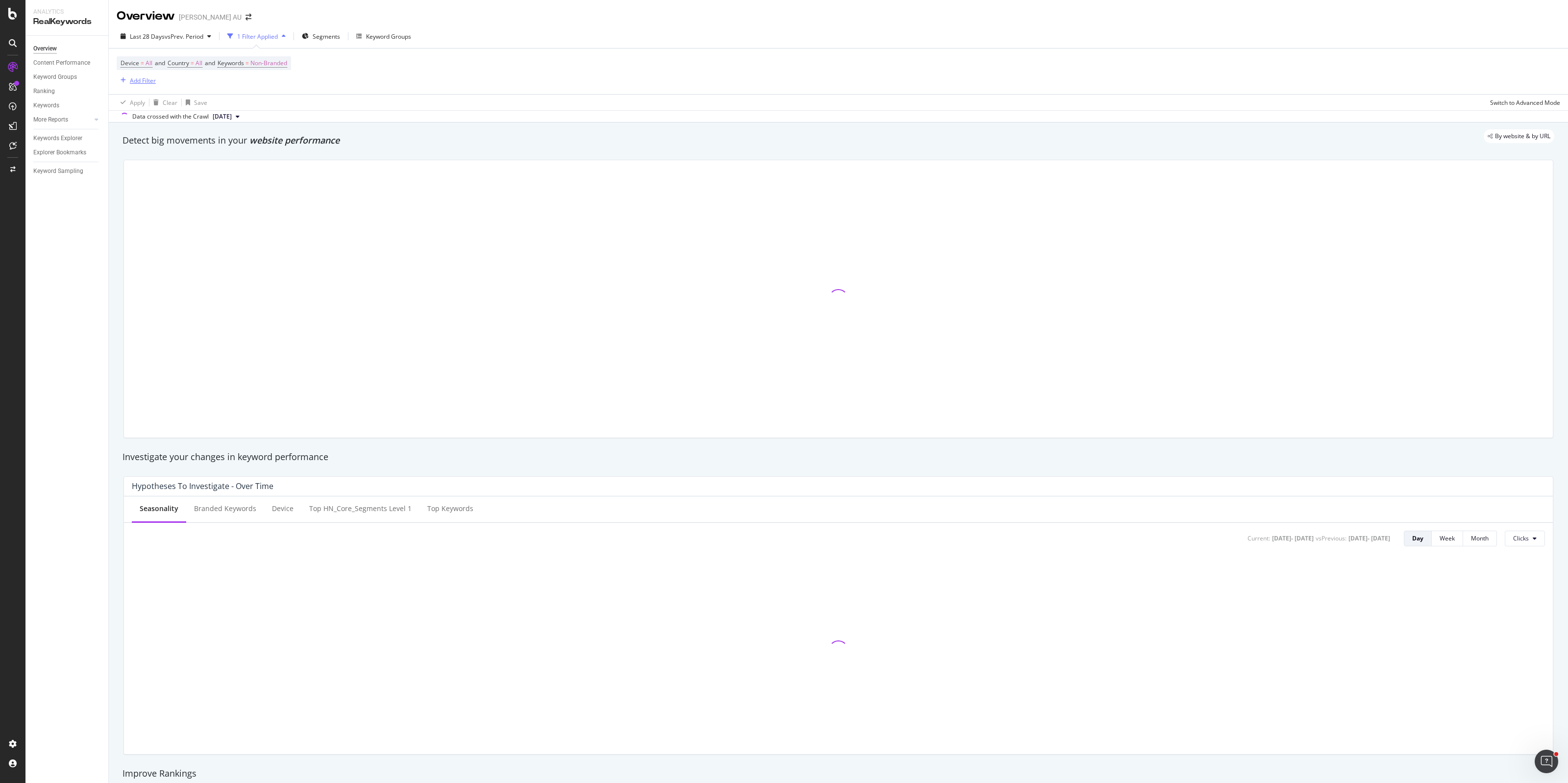
click at [141, 81] on div "Add Filter" at bounding box center [143, 80] width 26 height 9
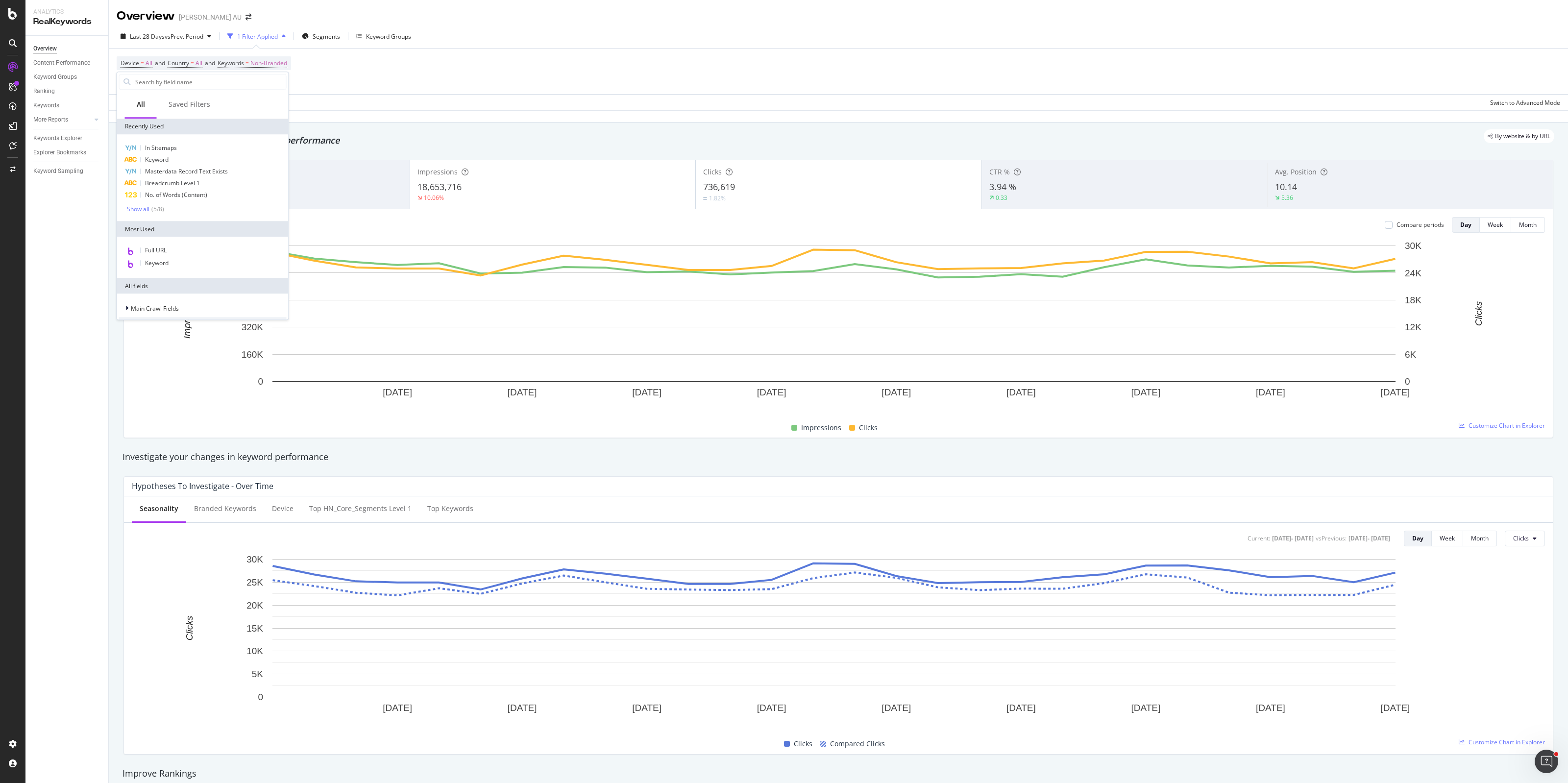
drag, startPoint x: 161, startPoint y: 251, endPoint x: 188, endPoint y: 202, distance: 55.9
click at [160, 251] on span "Full URL" at bounding box center [156, 250] width 22 height 9
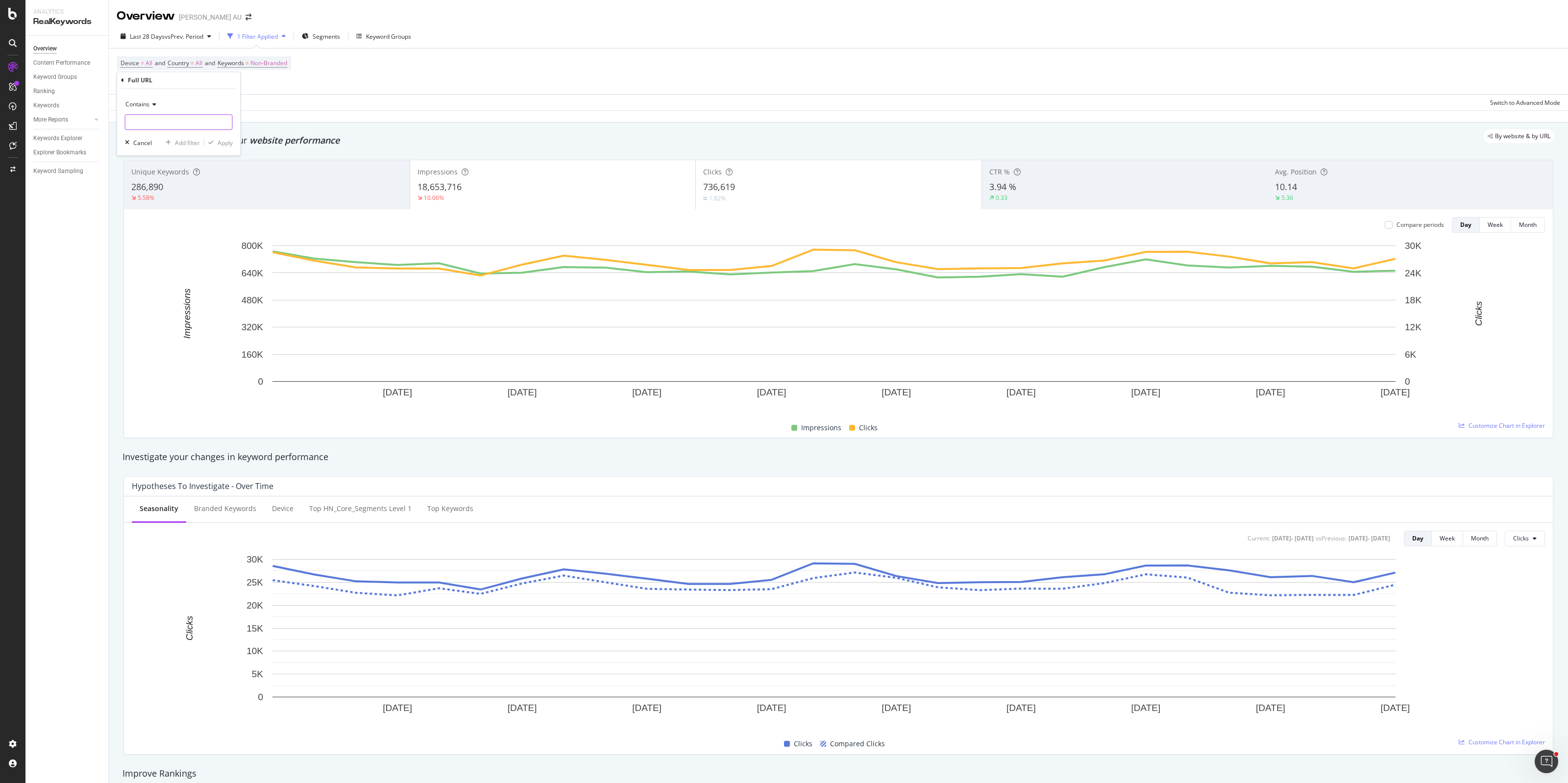
click at [160, 126] on input "text" at bounding box center [179, 122] width 107 height 16
paste input "[URL][DOMAIN_NAME]"
type input "[URL][DOMAIN_NAME]"
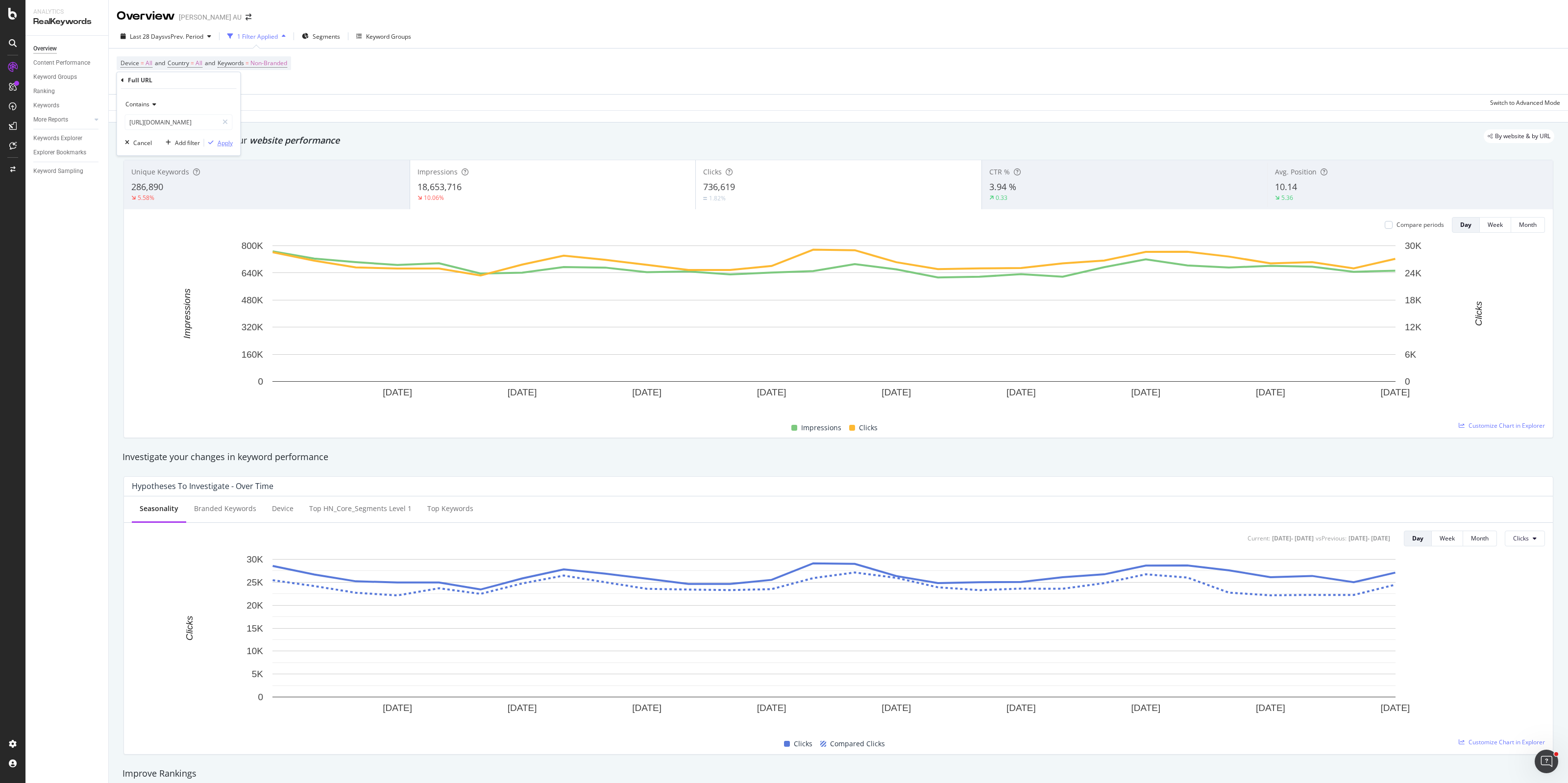
click at [225, 142] on div "Apply" at bounding box center [224, 143] width 15 height 9
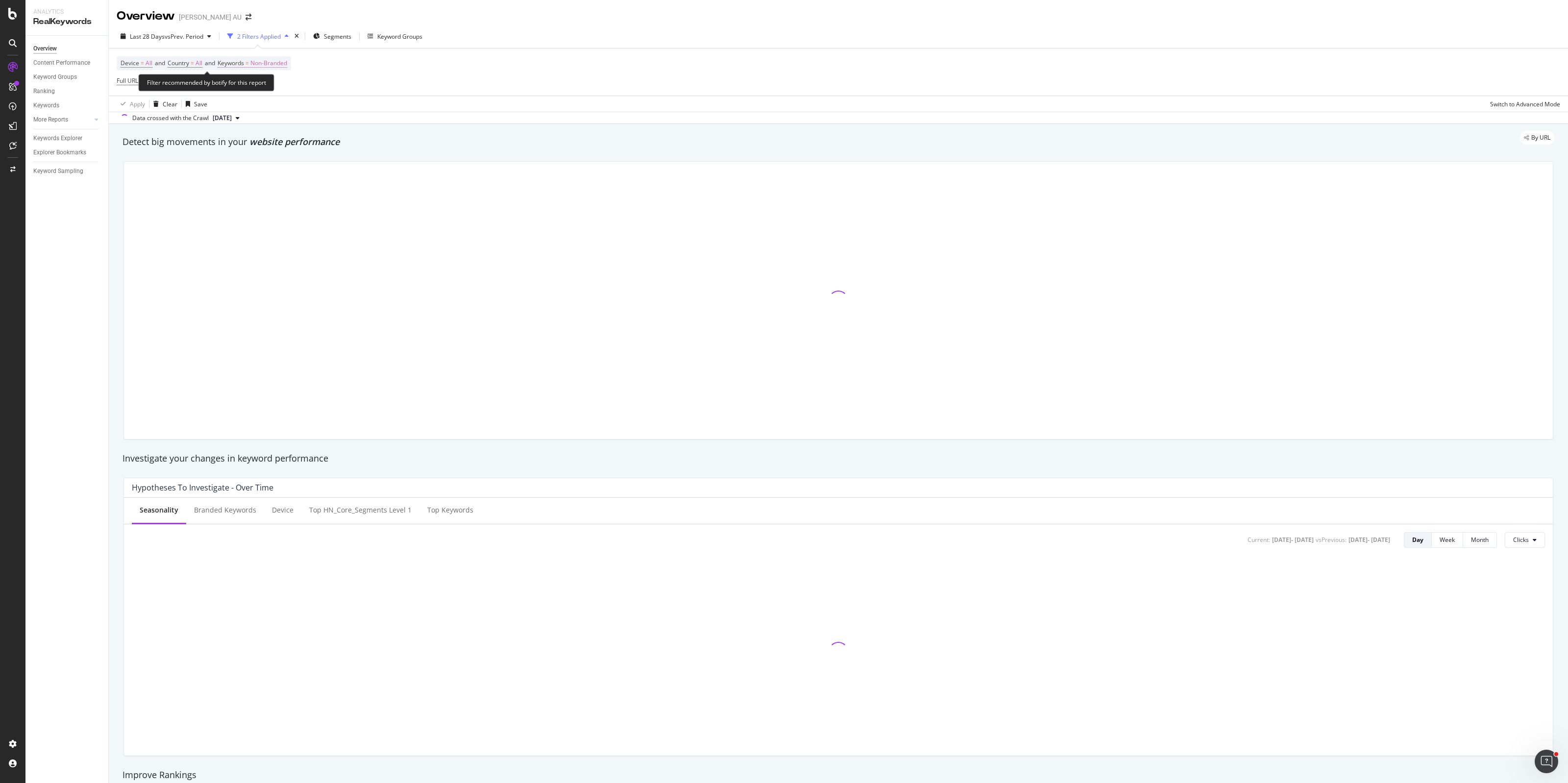
click at [279, 62] on span "Non-Branded" at bounding box center [269, 63] width 37 height 14
click at [257, 84] on span "Non-Branded" at bounding box center [252, 86] width 41 height 9
click at [245, 163] on span "All" at bounding box center [291, 162] width 100 height 9
click at [334, 107] on div "Apply" at bounding box center [332, 107] width 15 height 9
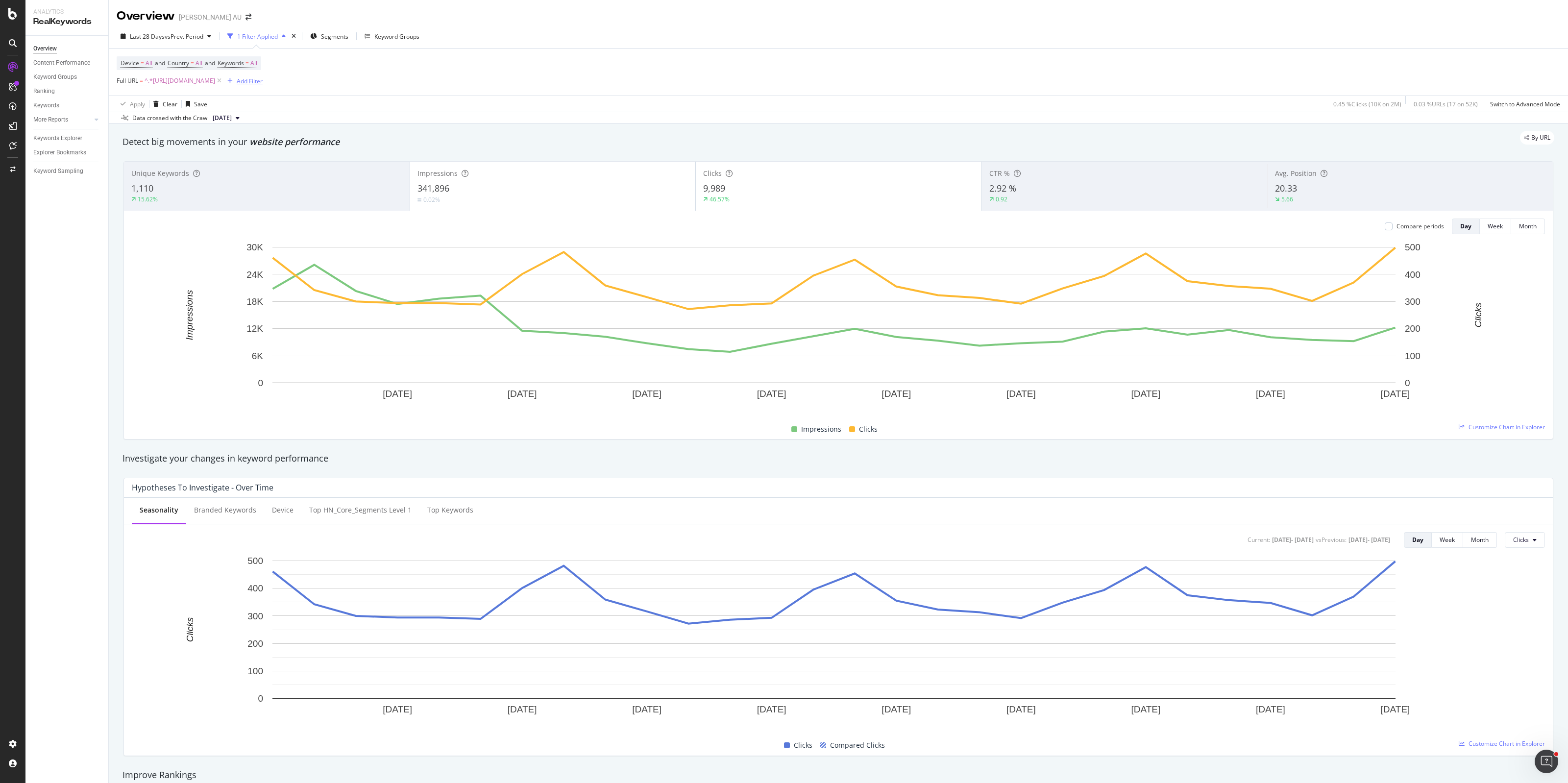
click at [262, 78] on div "Add Filter" at bounding box center [250, 81] width 26 height 9
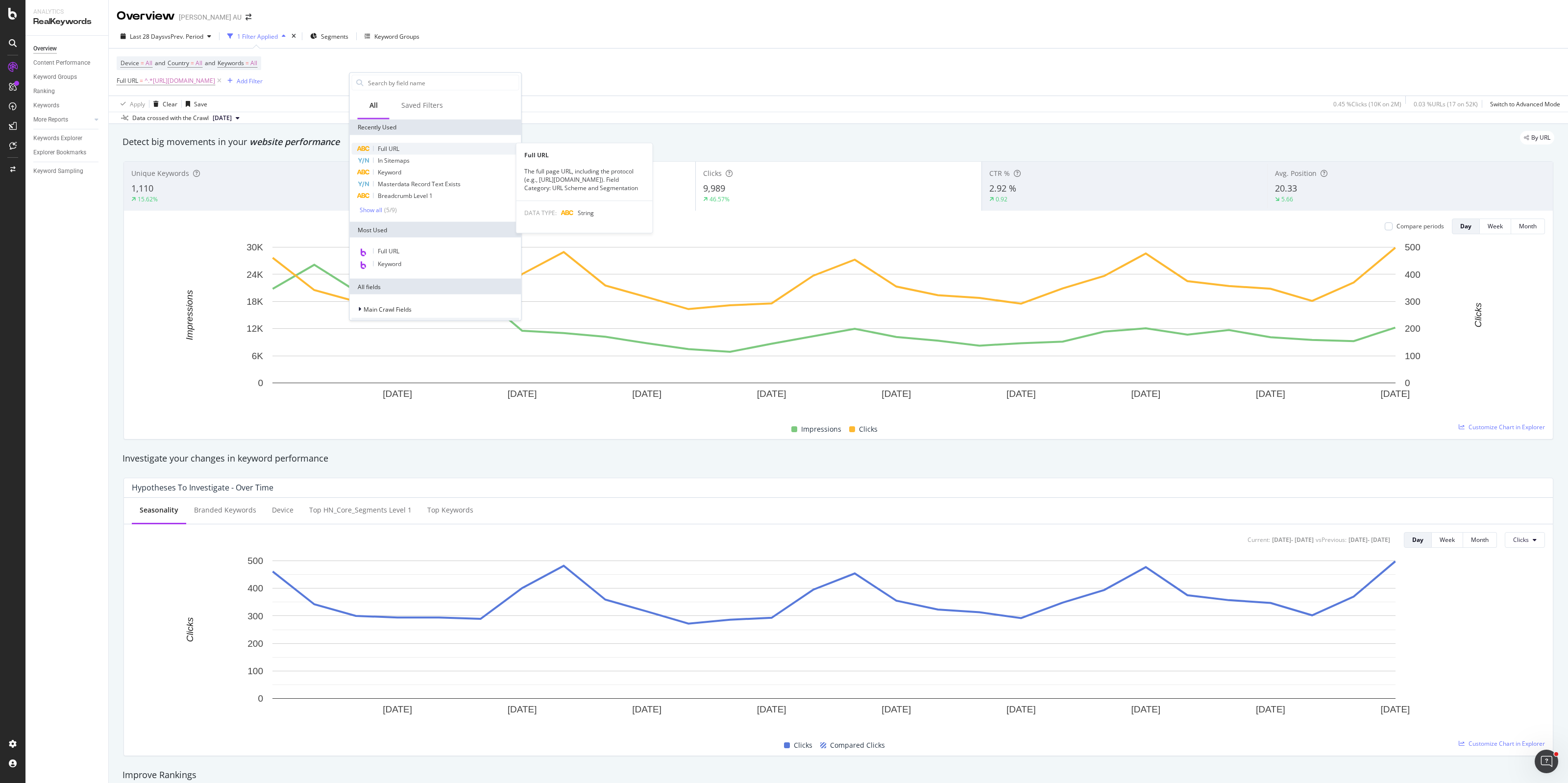
click at [383, 150] on span "Full URL" at bounding box center [388, 148] width 22 height 9
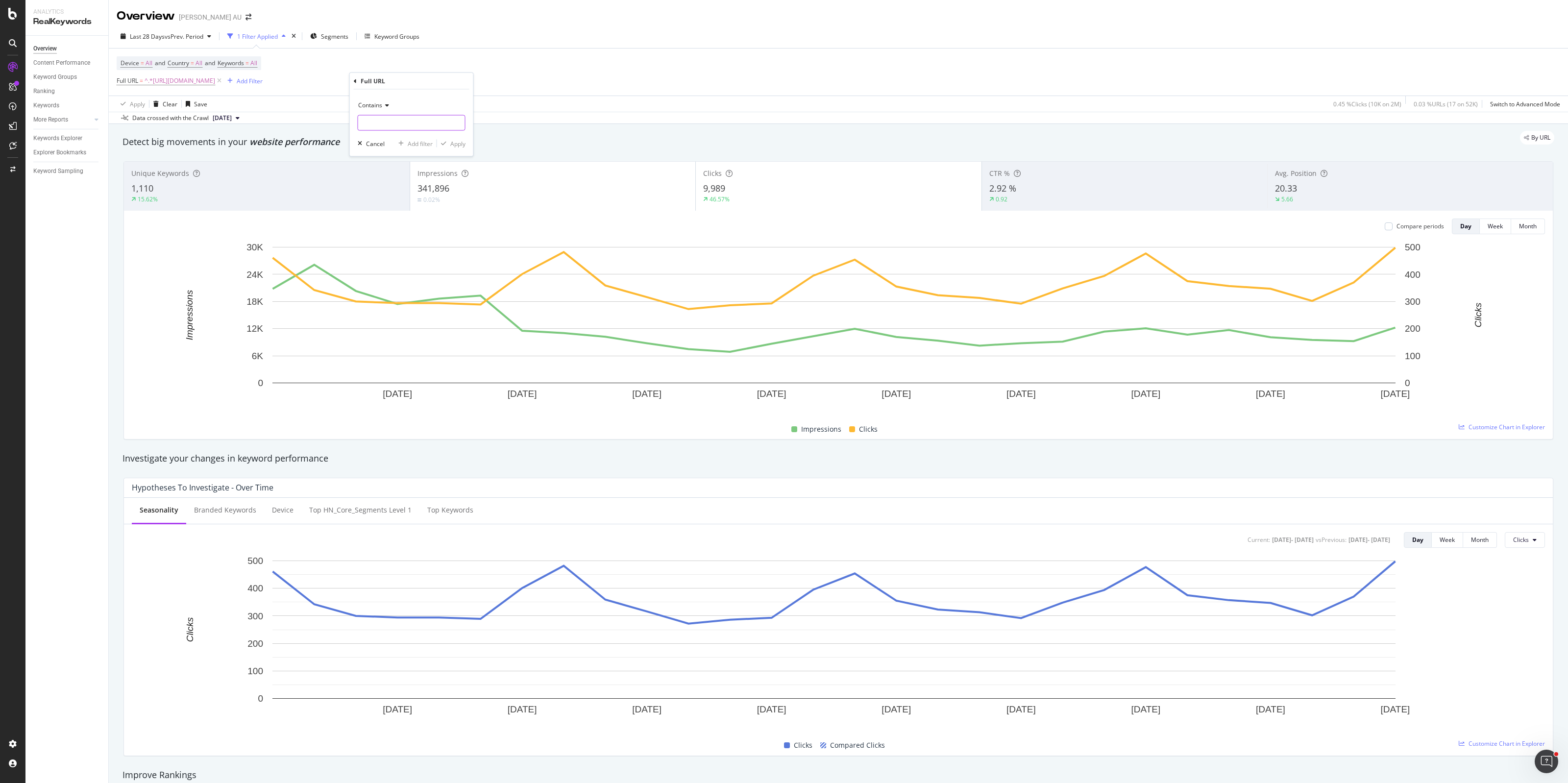
click at [387, 125] on input "text" at bounding box center [411, 123] width 107 height 16
paste input "[URL][DOMAIN_NAME]"
type input "[URL][DOMAIN_NAME]"
click at [461, 143] on div "Apply" at bounding box center [457, 143] width 15 height 9
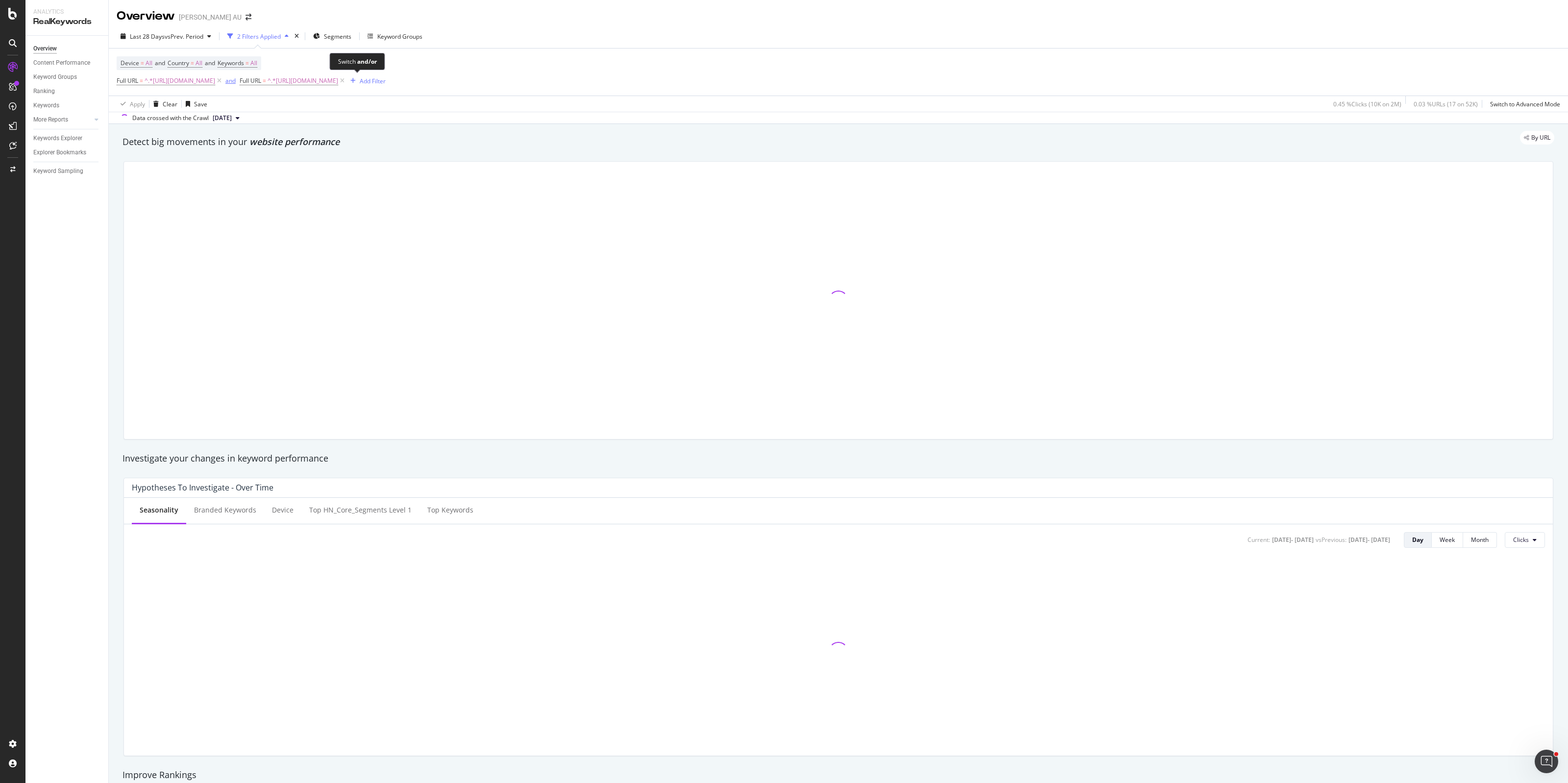
click at [236, 81] on div "and" at bounding box center [230, 80] width 10 height 9
click at [162, 35] on span "Last 28 Days" at bounding box center [147, 36] width 35 height 9
drag, startPoint x: 167, startPoint y: 95, endPoint x: 175, endPoint y: 101, distance: 10.0
click at [167, 95] on div "Last 3 Months" at bounding box center [161, 93] width 38 height 9
type input "[DATE]"
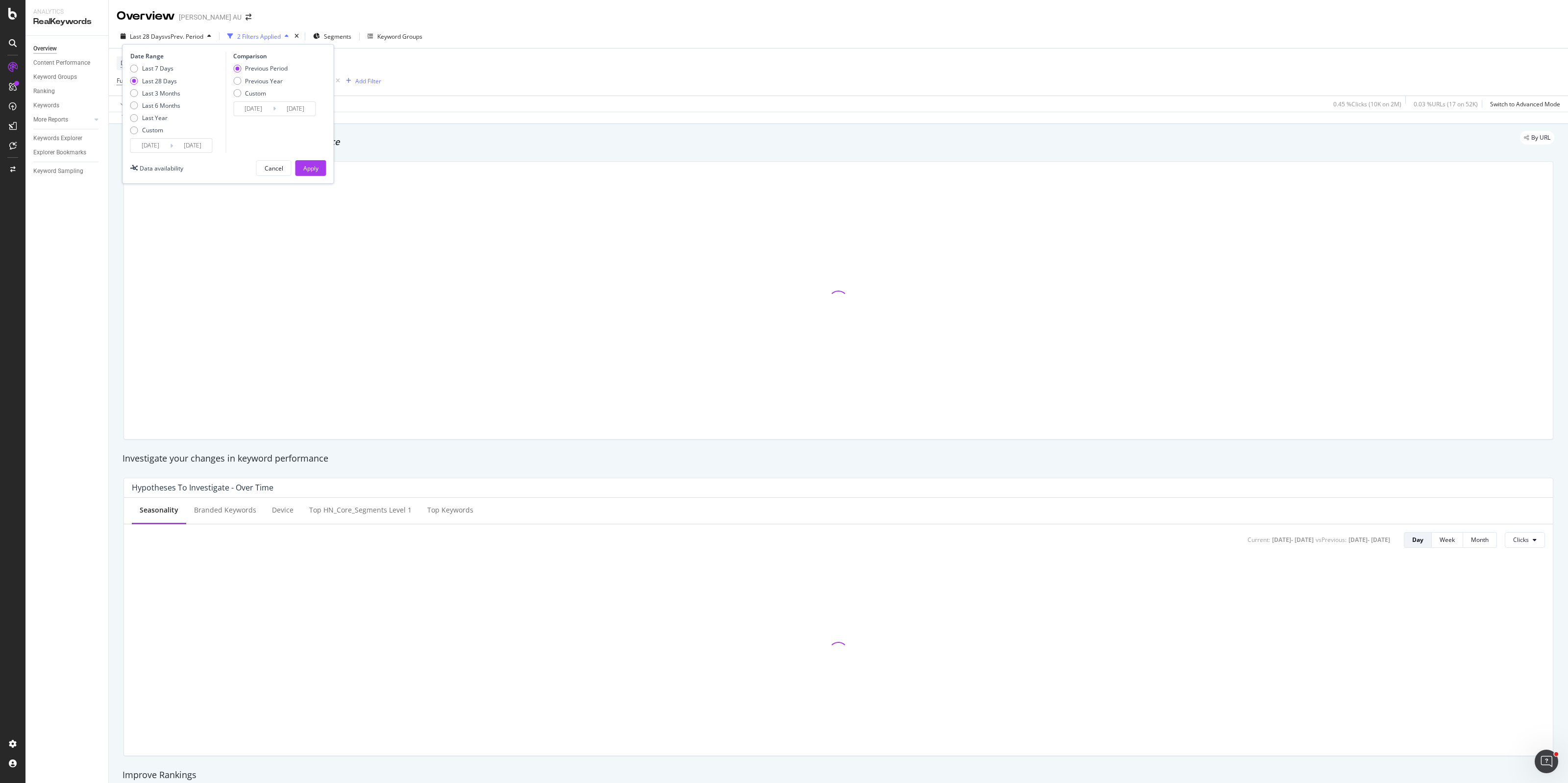
type input "[DATE]"
click at [135, 128] on div "Custom" at bounding box center [134, 130] width 8 height 8
type input "[DATE]"
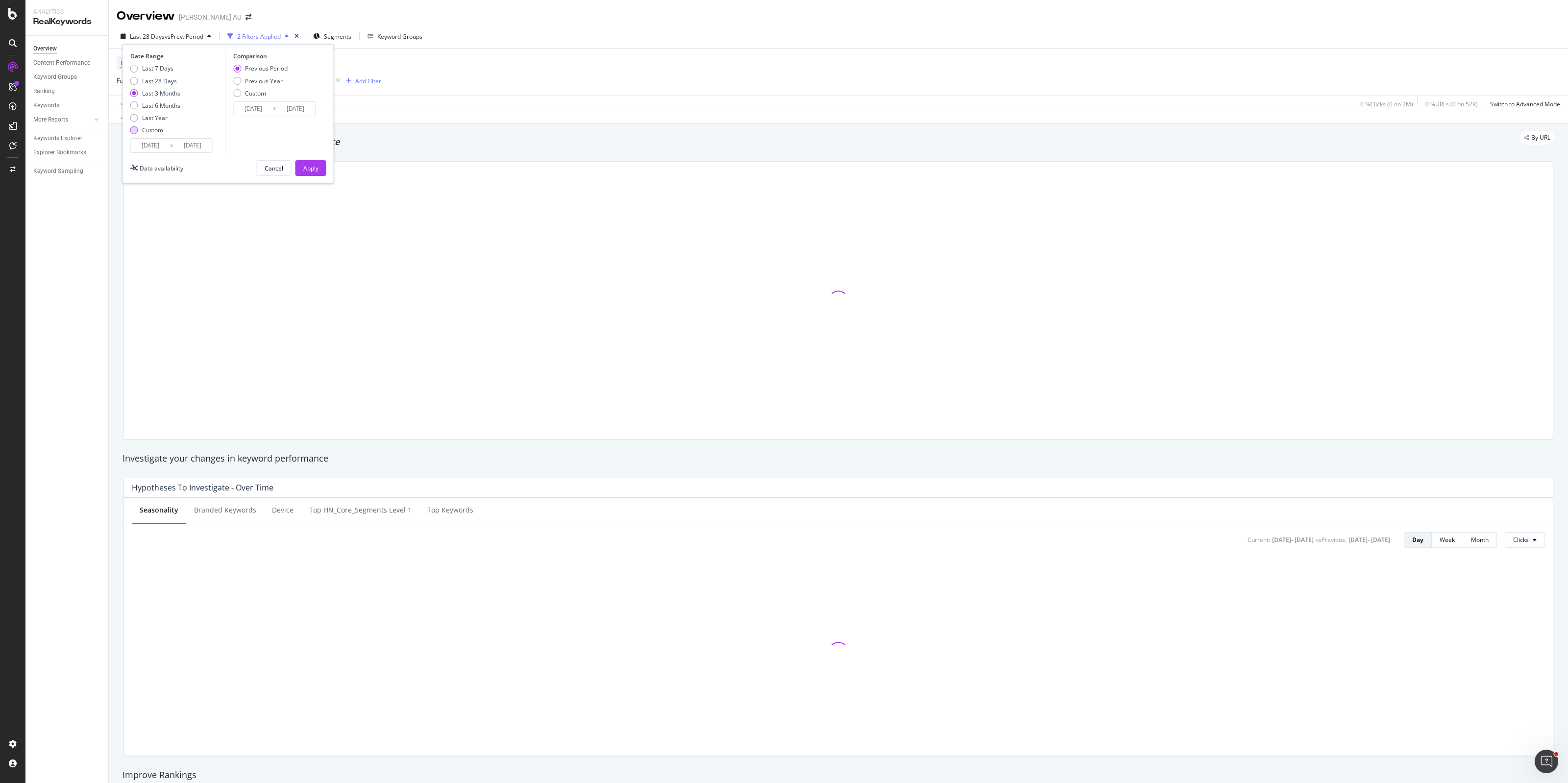
type input "[DATE]"
click at [145, 146] on input "[DATE]" at bounding box center [151, 145] width 39 height 14
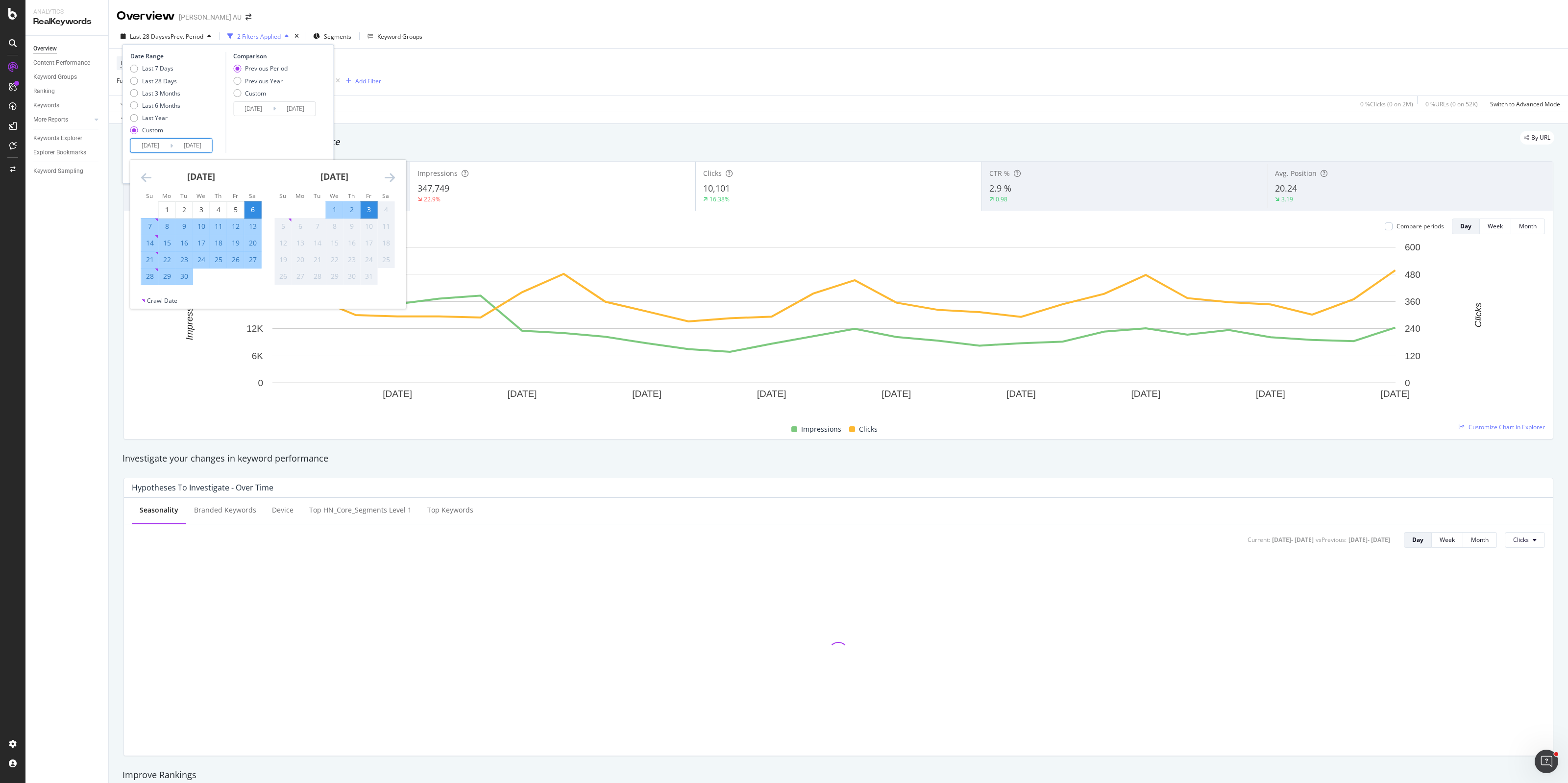
click at [142, 181] on icon "Move backward to switch to the previous month." at bounding box center [147, 177] width 10 height 12
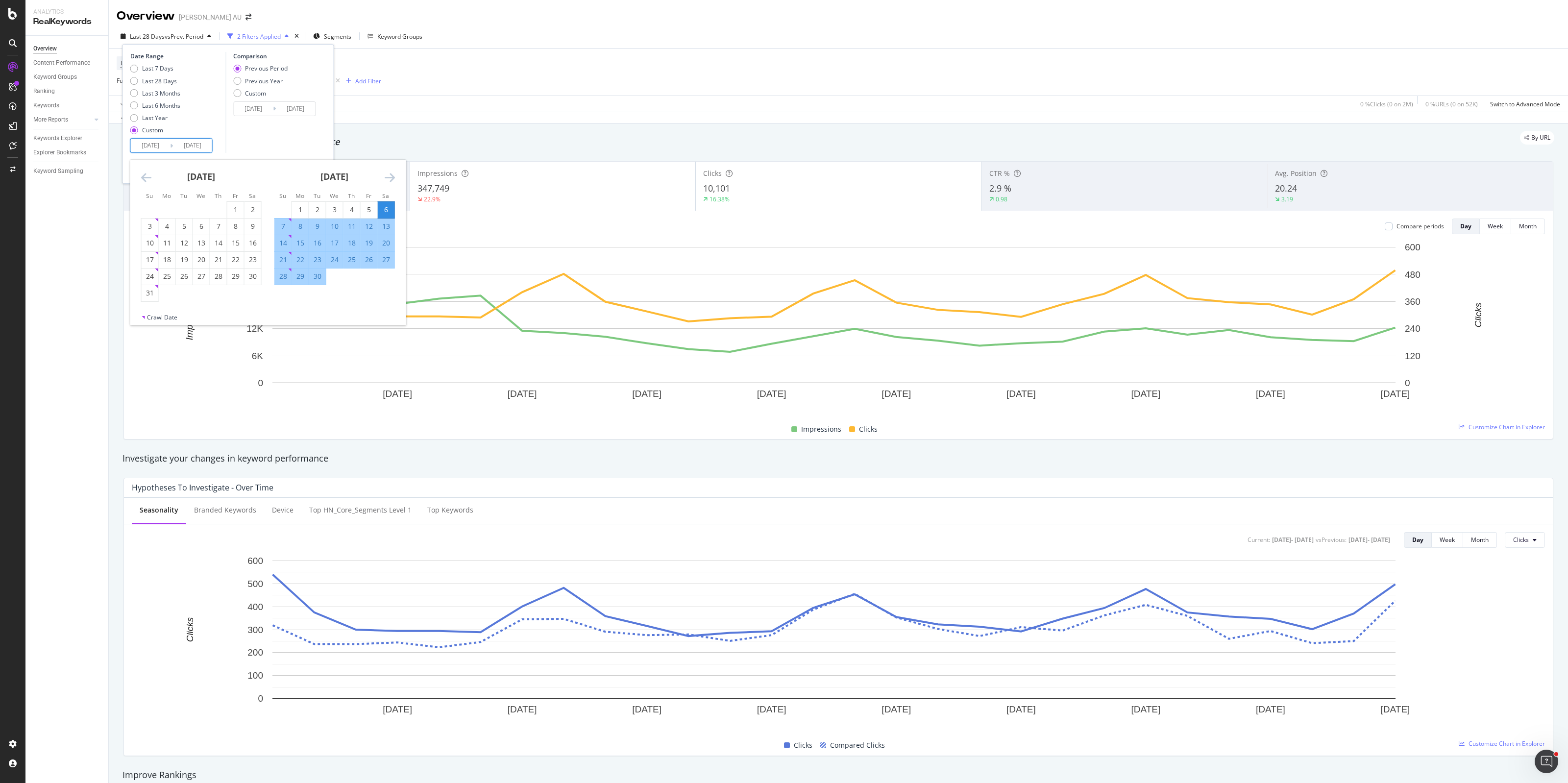
click at [142, 175] on icon "Move backward to switch to the previous month." at bounding box center [147, 177] width 10 height 12
click at [235, 241] on div "20" at bounding box center [235, 243] width 16 height 10
type input "[DATE]"
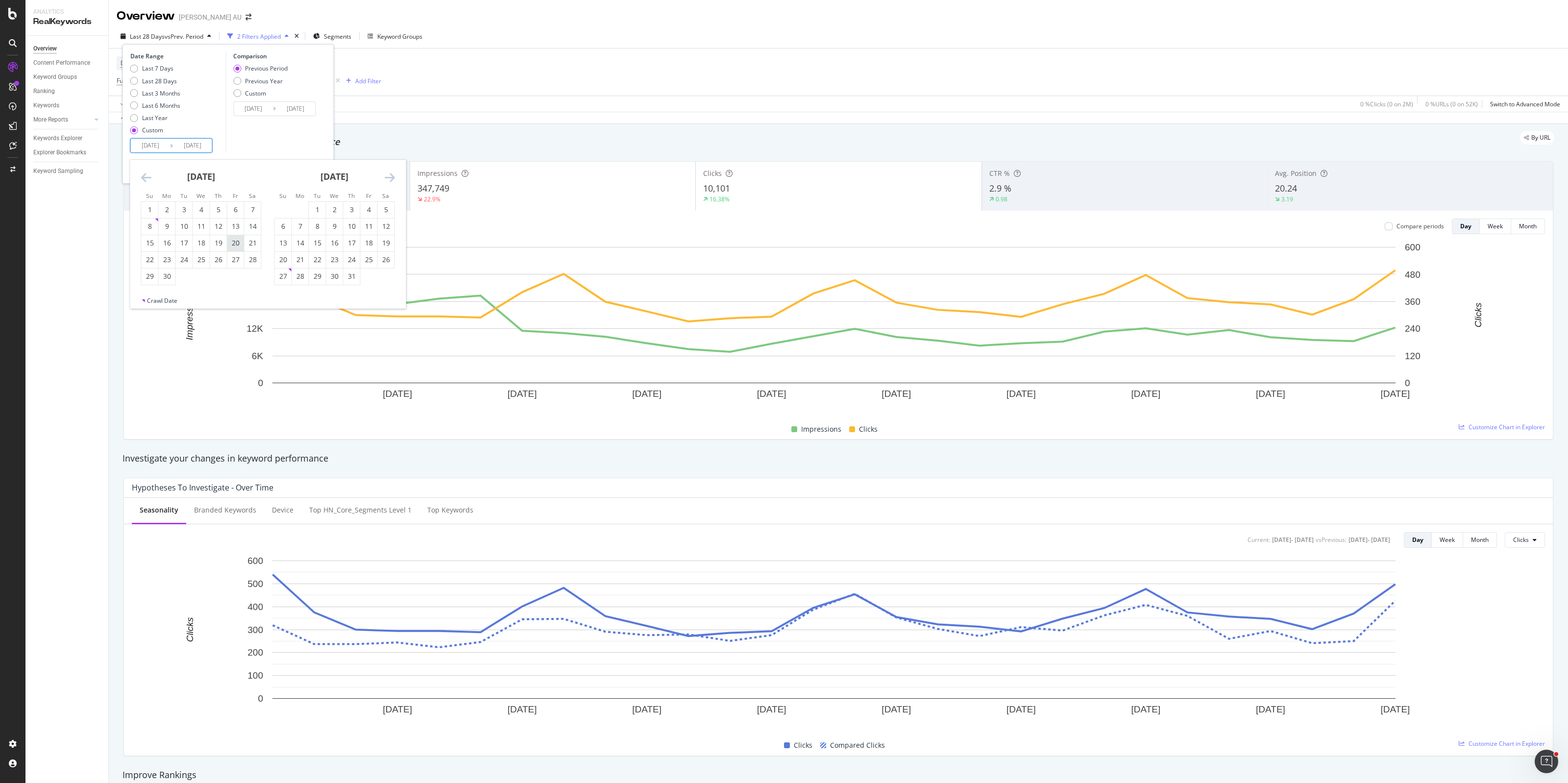
type input "[DATE]"
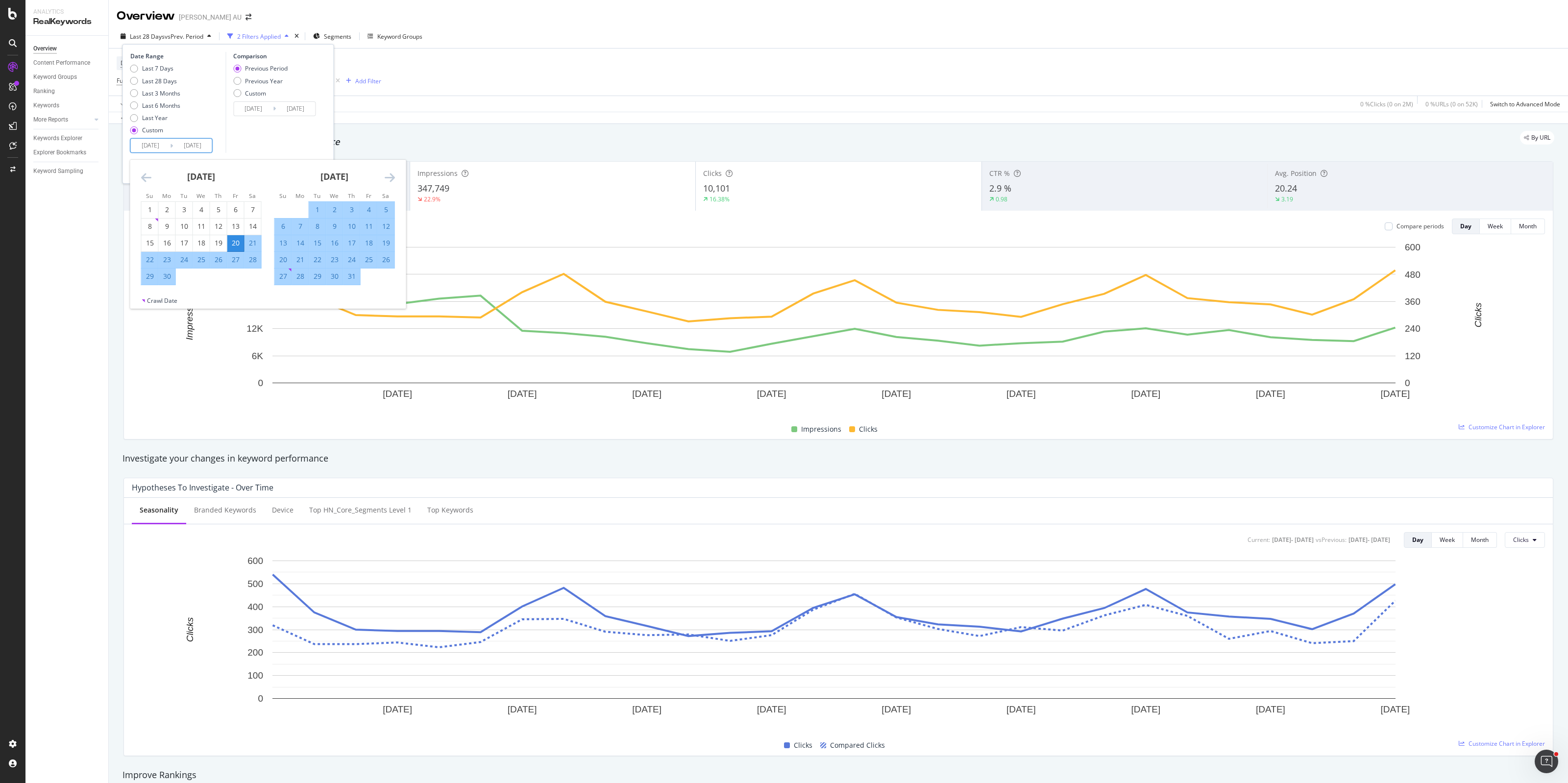
click at [389, 175] on icon "Move forward to switch to the next month." at bounding box center [390, 177] width 10 height 12
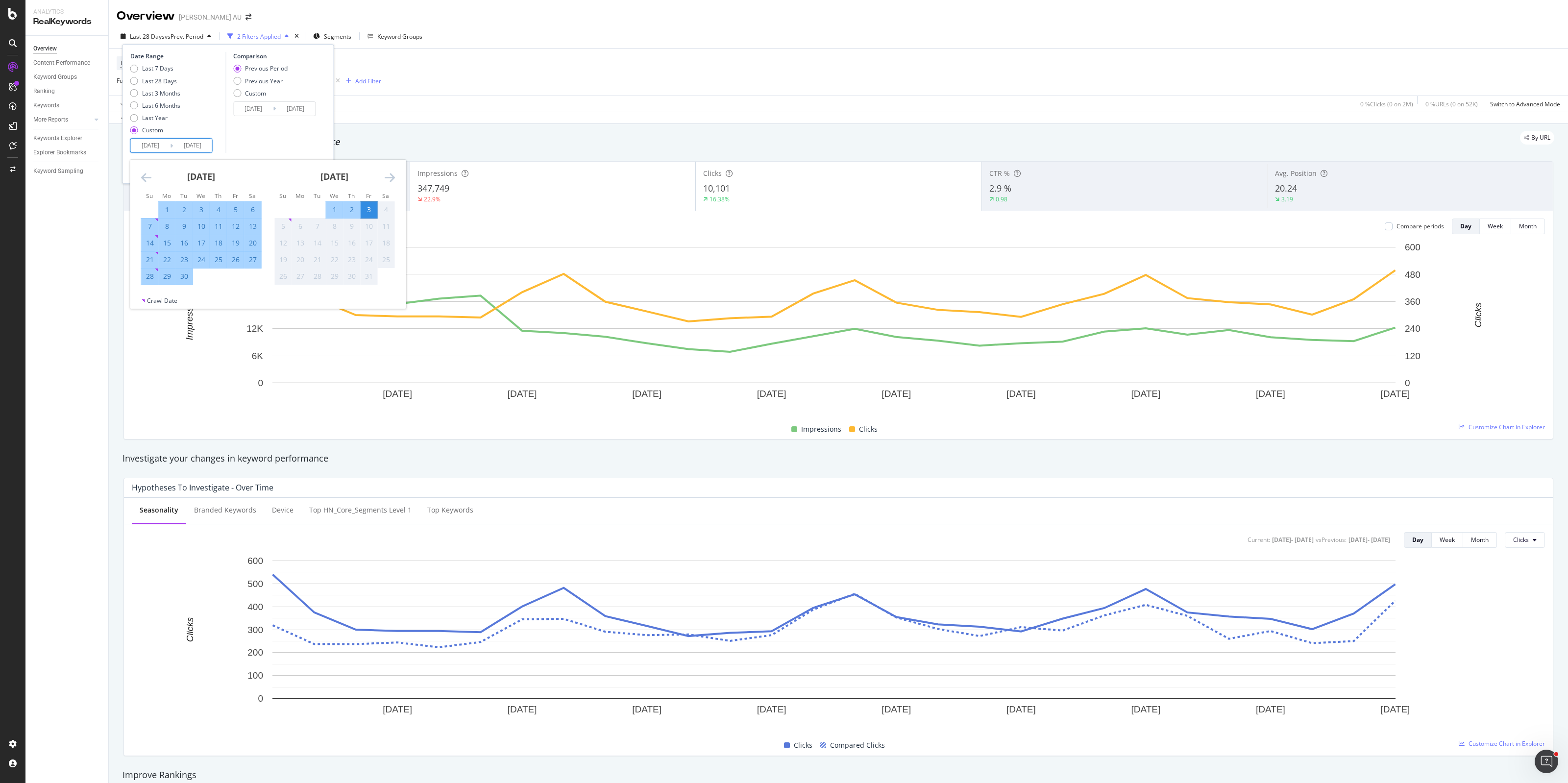
click at [389, 175] on icon "Move forward to switch to the next month." at bounding box center [390, 177] width 10 height 12
click at [235, 211] on div "3" at bounding box center [235, 209] width 16 height 10
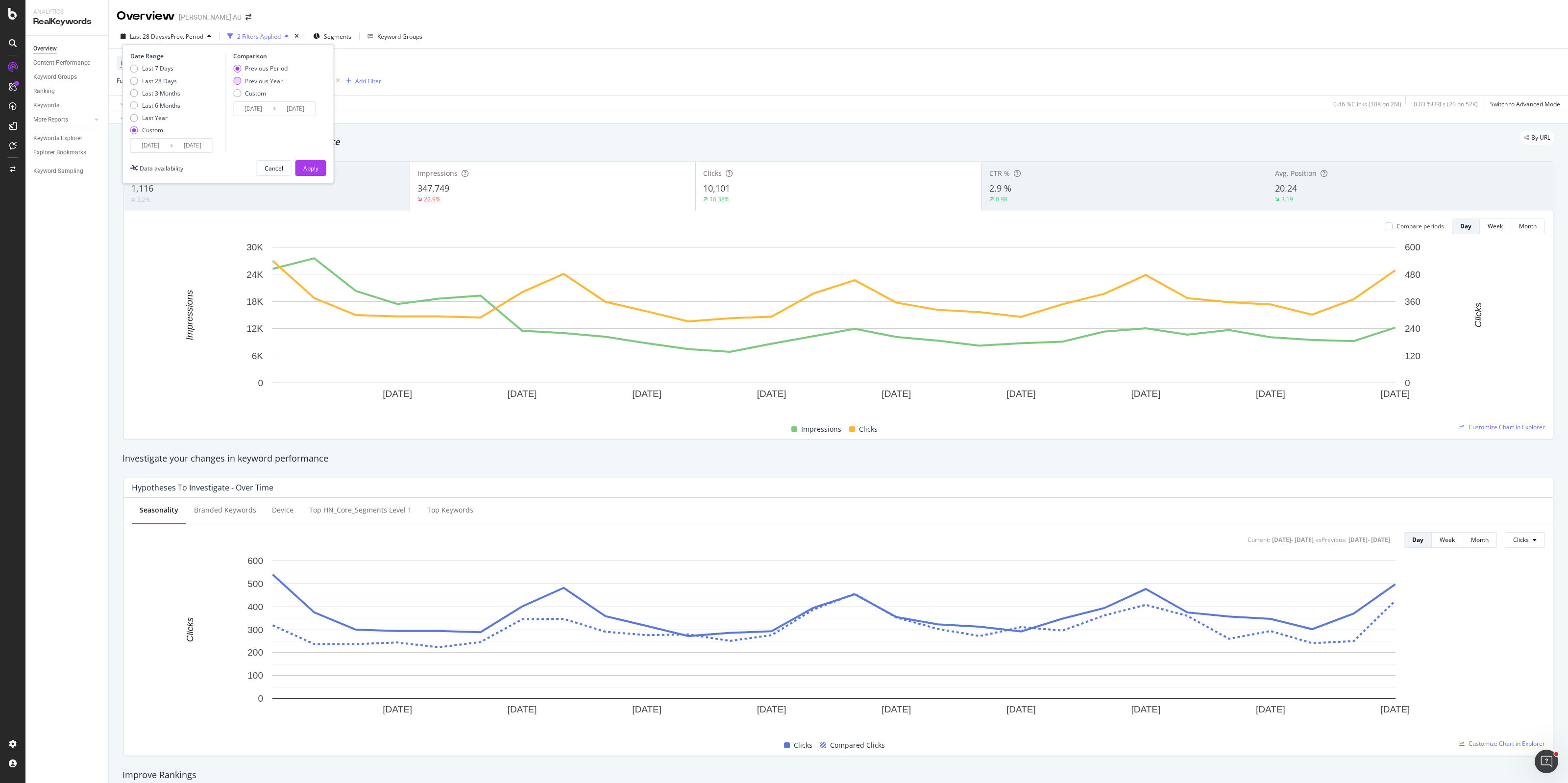
click at [264, 79] on div "Previous Year" at bounding box center [264, 81] width 38 height 9
type input "[DATE]"
click at [310, 165] on div "Apply" at bounding box center [311, 168] width 15 height 9
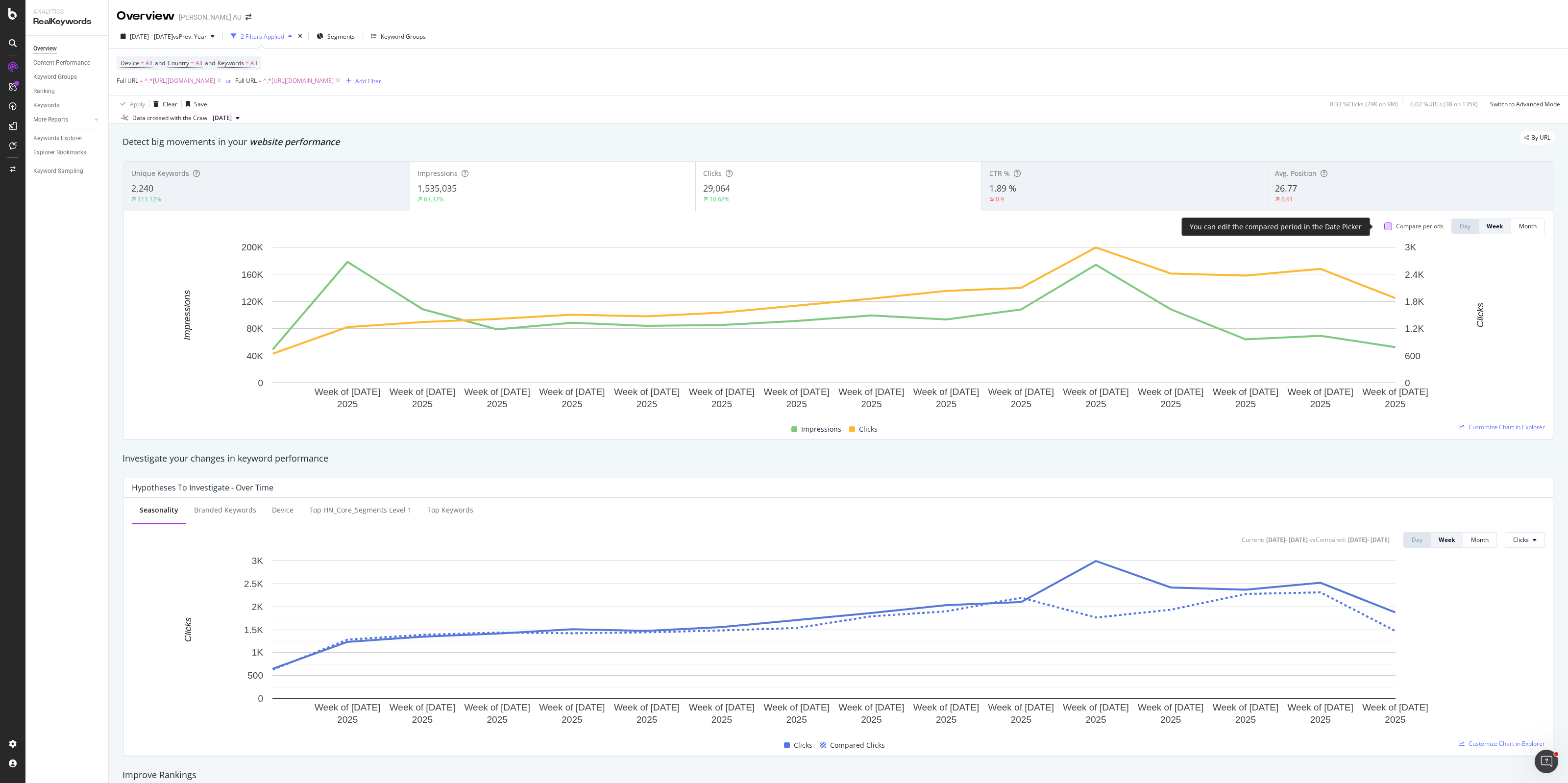
click at [1384, 229] on div at bounding box center [1388, 226] width 8 height 8
click at [1384, 226] on div at bounding box center [1388, 226] width 8 height 8
